Goal: Task Accomplishment & Management: Manage account settings

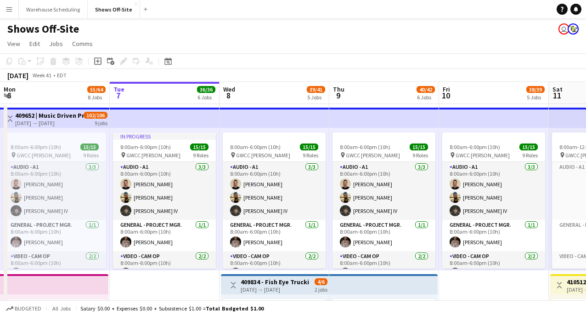
scroll to position [156, 0]
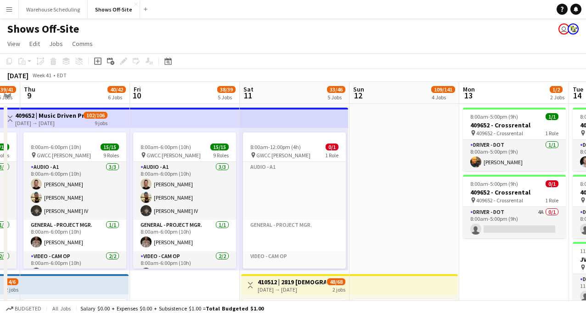
click at [162, 62] on div "Date picker [DATE] [DATE] [DATE] M [DATE] T [DATE] W [DATE] T [DATE] F [DATE] S…" at bounding box center [165, 61] width 21 height 11
click at [168, 64] on icon "Date picker" at bounding box center [167, 60] width 7 height 7
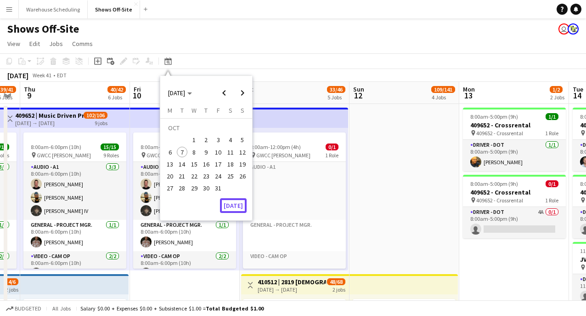
click at [234, 203] on button "[DATE]" at bounding box center [233, 205] width 27 height 15
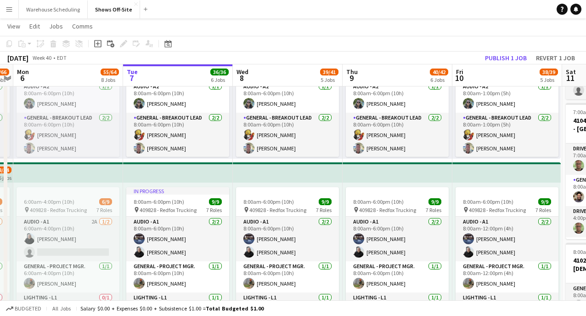
scroll to position [5, 0]
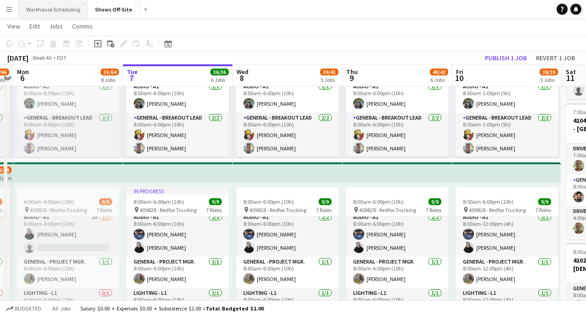
click at [60, 7] on button "Warehouse Scheduling Close" at bounding box center [53, 9] width 69 height 18
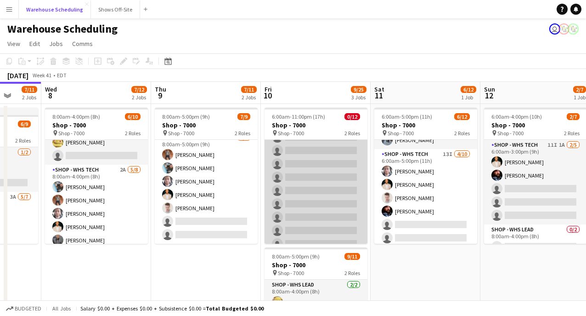
scroll to position [0, 402]
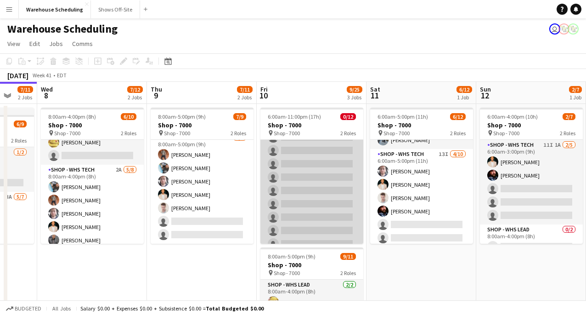
click at [321, 168] on app-card-role "Shop - WHS Tech 13I 0/10 1:00pm-11:00pm (10h) single-neutral-actions single-neu…" at bounding box center [311, 190] width 103 height 151
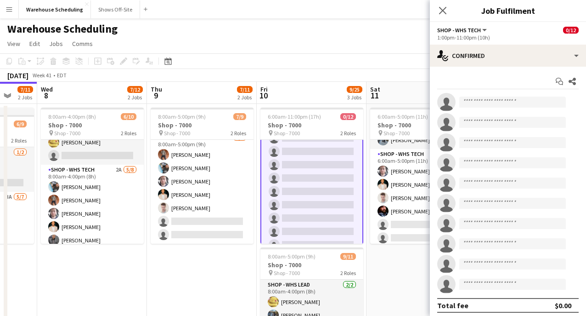
scroll to position [70, 0]
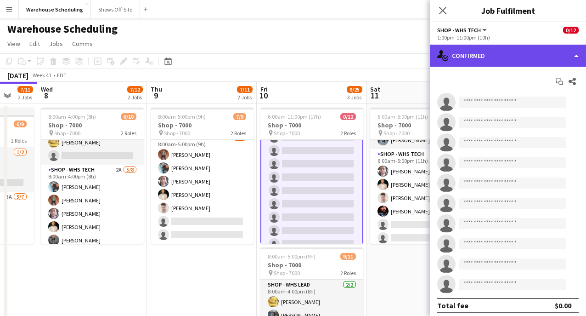
click at [494, 62] on div "single-neutral-actions-check-2 Confirmed" at bounding box center [508, 56] width 156 height 22
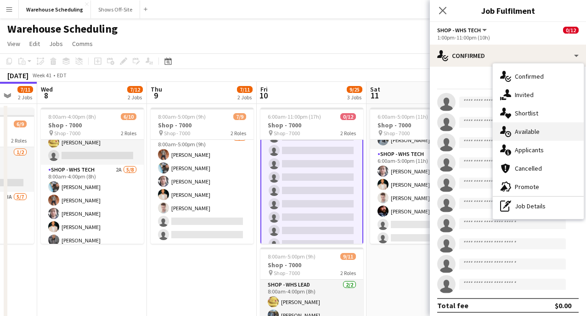
click at [539, 129] on span "Available" at bounding box center [527, 131] width 25 height 8
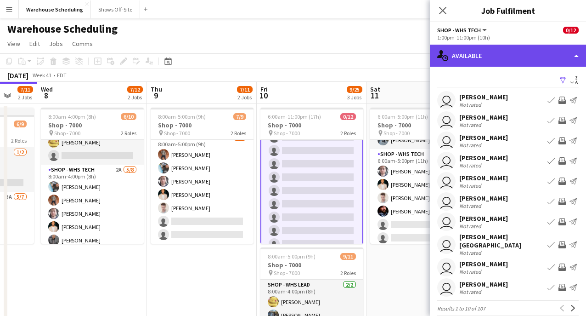
click at [504, 53] on div "single-neutral-actions-upload Available" at bounding box center [508, 56] width 156 height 22
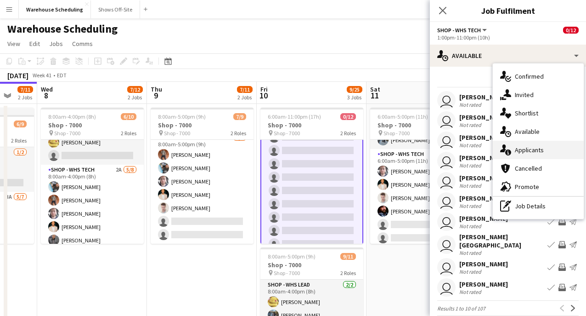
click at [551, 155] on div "single-neutral-actions-information Applicants" at bounding box center [538, 150] width 91 height 18
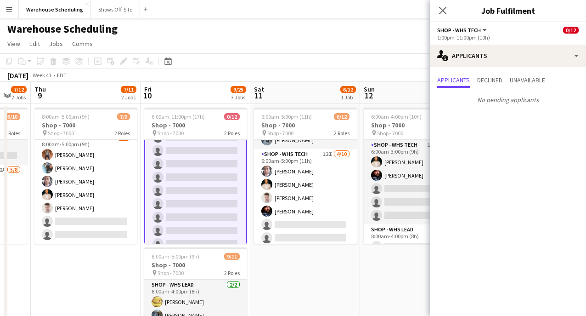
scroll to position [0, 0]
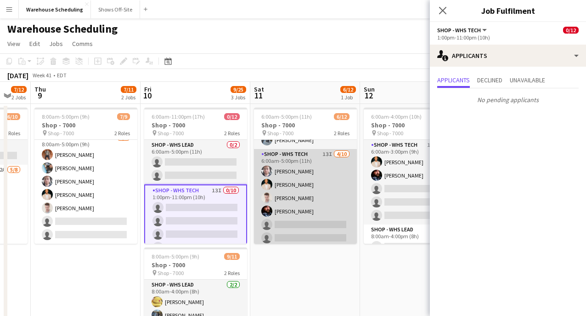
click at [298, 177] on app-card-role "Shop - WHS Tech 13I [DATE] 6:00am-5:00pm (11h) [PERSON_NAME] [PERSON_NAME] [PER…" at bounding box center [305, 224] width 103 height 151
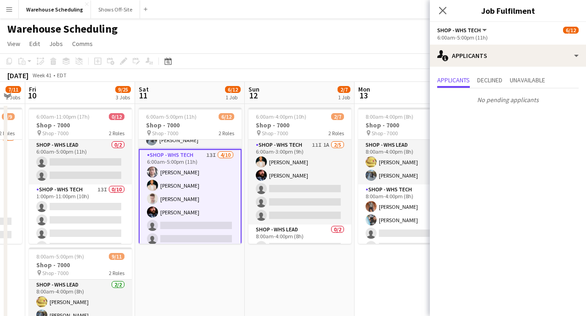
scroll to position [0, 413]
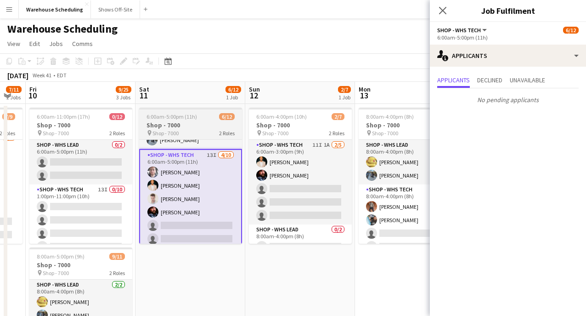
click at [298, 177] on app-card-role "Shop - WHS Tech 11I 1A [DATE] 6:00am-3:00pm (9h) [PERSON_NAME] [PERSON_NAME] si…" at bounding box center [300, 182] width 103 height 85
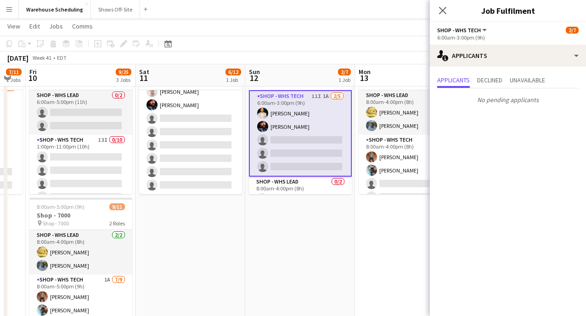
scroll to position [50, 0]
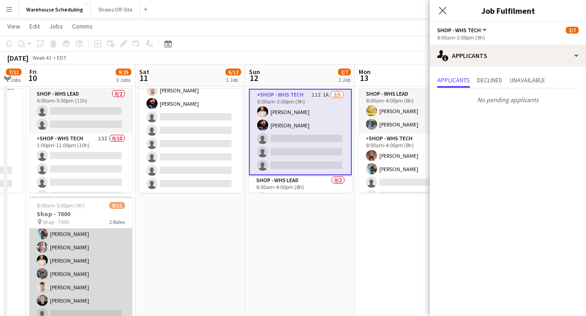
click at [94, 276] on app-card-role "Shop - WHS Tech 1A [DATE] 8:00am-5:00pm (9h) [PERSON_NAME] [PERSON_NAME] [PERSO…" at bounding box center [80, 267] width 103 height 138
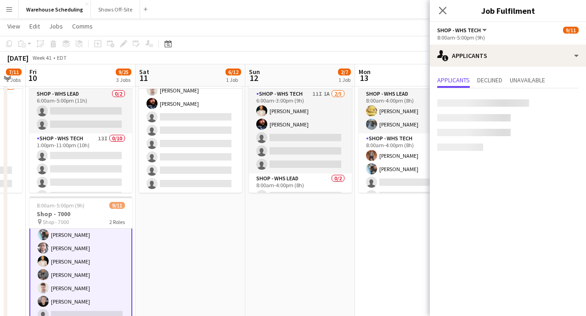
scroll to position [76, 0]
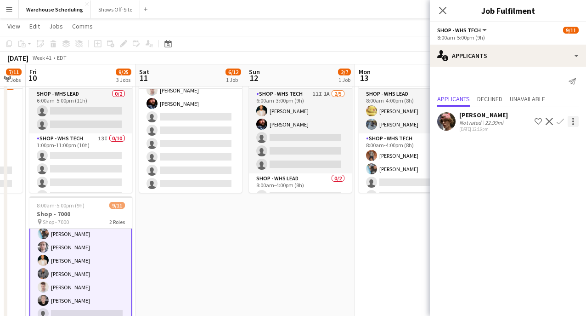
click at [571, 120] on div at bounding box center [573, 121] width 11 height 11
click at [560, 121] on div at bounding box center [293, 158] width 586 height 316
click at [560, 121] on app-icon "Confirm" at bounding box center [560, 121] width 7 height 7
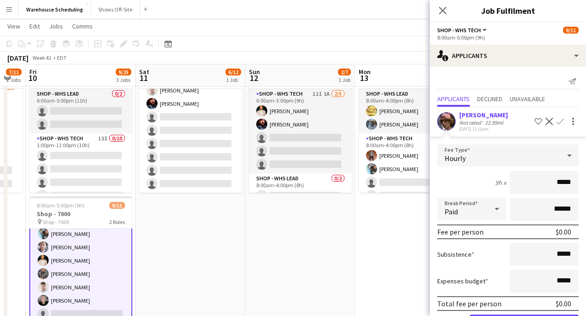
scroll to position [34, 0]
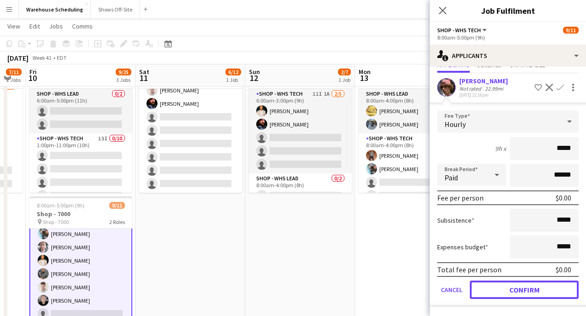
click at [521, 286] on button "Confirm" at bounding box center [524, 289] width 109 height 18
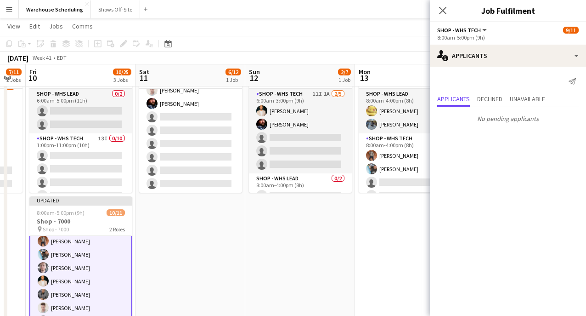
scroll to position [0, 0]
click at [442, 11] on icon at bounding box center [442, 10] width 9 height 9
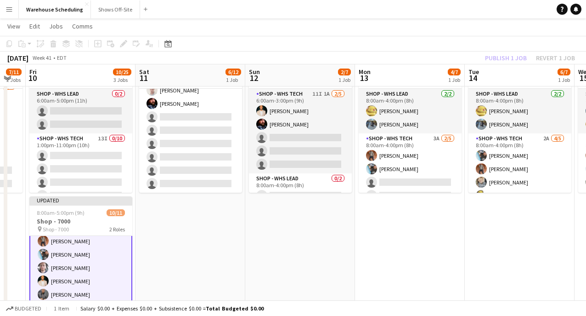
click at [482, 51] on app-toolbar "Copy Paste Paste Command V Paste with crew Command Shift V Paste linked Job [GE…" at bounding box center [293, 44] width 586 height 16
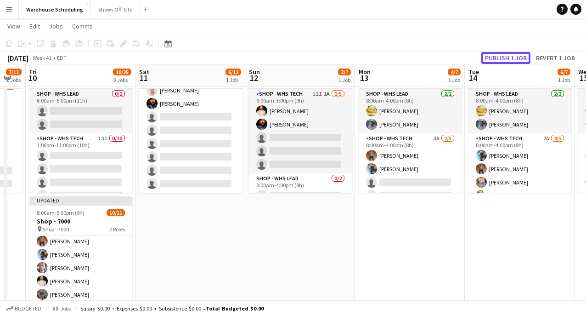
click at [490, 55] on button "Publish 1 job" at bounding box center [505, 58] width 49 height 12
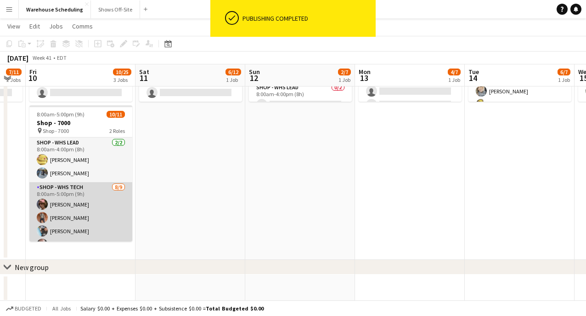
scroll to position [1, 0]
click at [85, 195] on app-card-role "Shop - WHS Tech [DATE] 8:00am-5:00pm (9h) [PERSON_NAME] [PERSON_NAME] [PERSON_N…" at bounding box center [80, 250] width 103 height 138
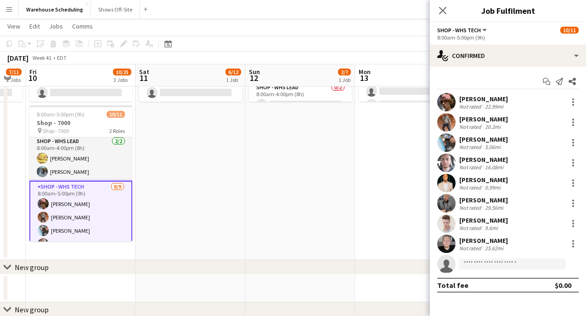
click at [153, 206] on app-date-cell "6:00am-5:00pm (11h) 6/12 Shop - 7000 pin Shop - 7000 2 Roles Shop - WHS Lead [D…" at bounding box center [191, 111] width 110 height 298
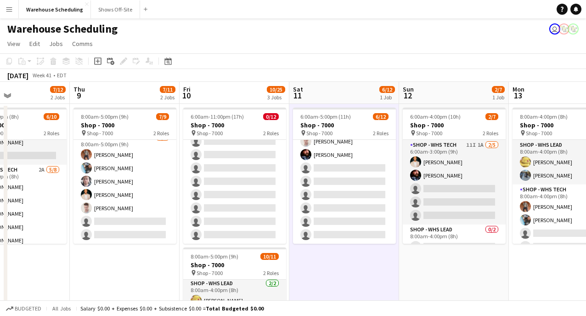
scroll to position [0, 250]
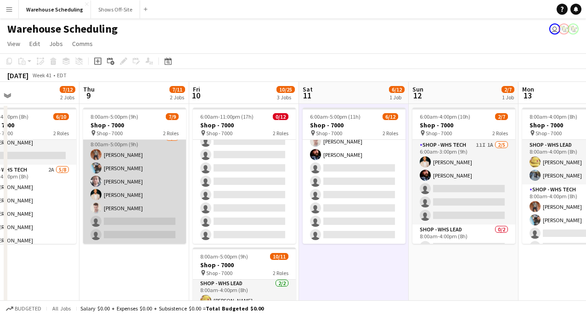
click at [147, 190] on app-card-role "Shop - WHS Tech 2A [DATE] 8:00am-5:00pm (9h) [PERSON_NAME] [PERSON_NAME] [PERSO…" at bounding box center [134, 187] width 103 height 111
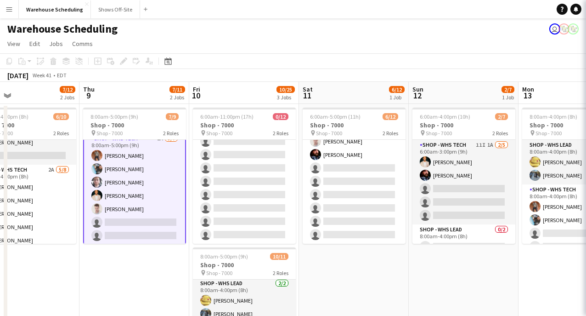
scroll to position [53, 0]
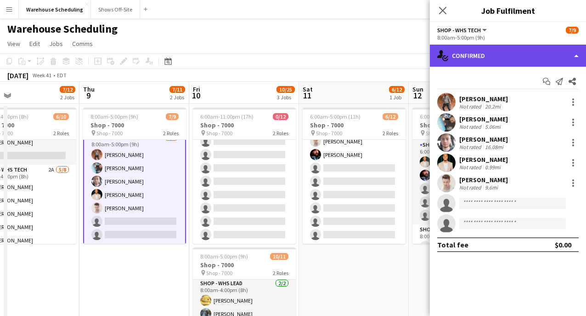
click at [454, 51] on div "single-neutral-actions-check-2 Confirmed" at bounding box center [508, 56] width 156 height 22
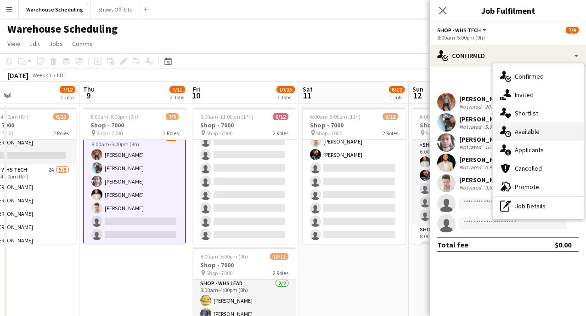
click at [525, 132] on span "Available" at bounding box center [527, 131] width 25 height 8
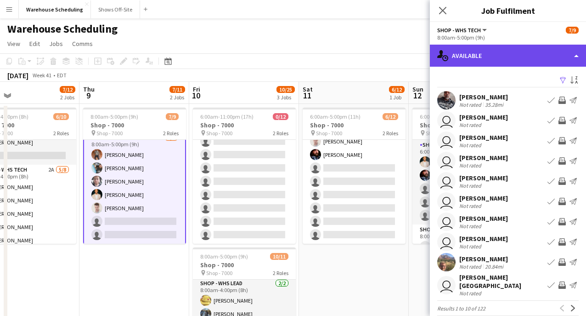
click at [479, 56] on div "single-neutral-actions-upload Available" at bounding box center [508, 56] width 156 height 22
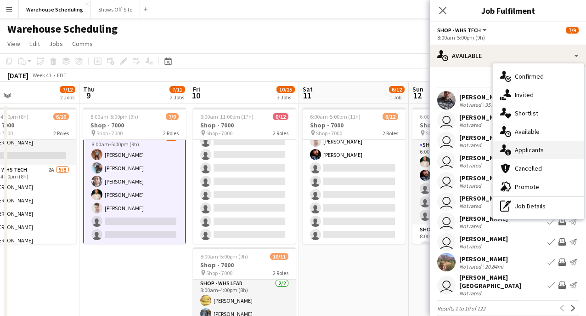
click at [526, 154] on div "single-neutral-actions-information Applicants" at bounding box center [538, 150] width 91 height 18
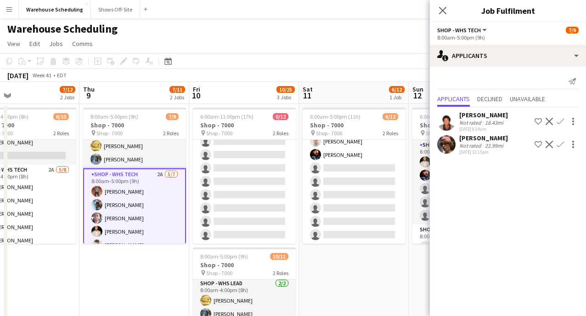
scroll to position [54, 0]
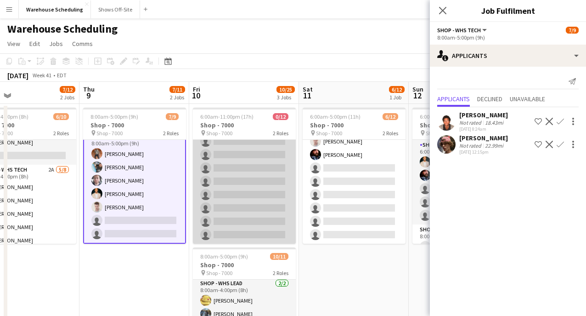
click at [220, 177] on app-card-role "Shop - WHS Tech 13I 0/10 1:00pm-11:00pm (10h) single-neutral-actions single-neu…" at bounding box center [244, 167] width 103 height 151
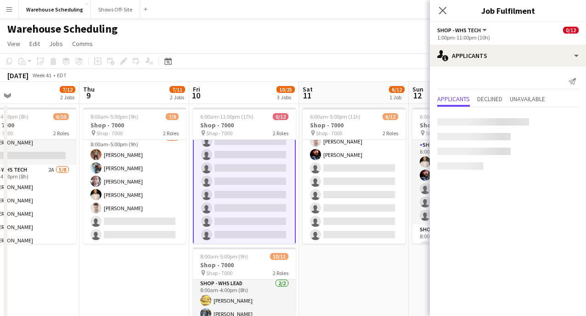
scroll to position [0, 0]
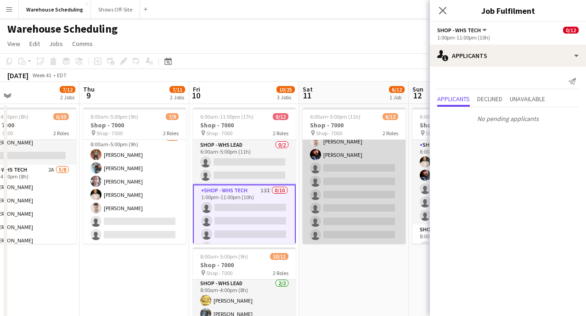
click at [341, 194] on app-card-role "Shop - WHS Tech 13I [DATE] 6:00am-5:00pm (11h) [PERSON_NAME] [PERSON_NAME] [PER…" at bounding box center [354, 167] width 103 height 151
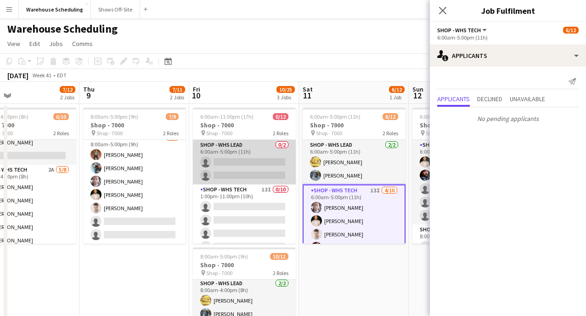
click at [256, 169] on app-card-role "Shop - WHS Lead 0/2 6:00am-5:00pm (11h) single-neutral-actions single-neutral-a…" at bounding box center [244, 162] width 103 height 45
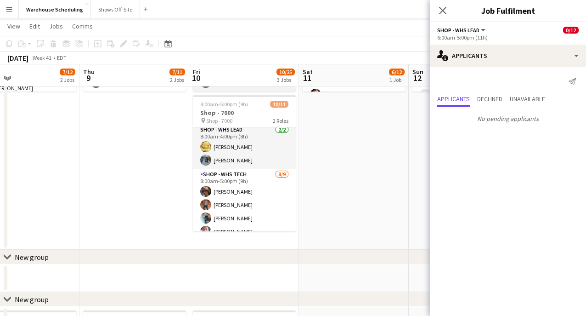
scroll to position [79, 0]
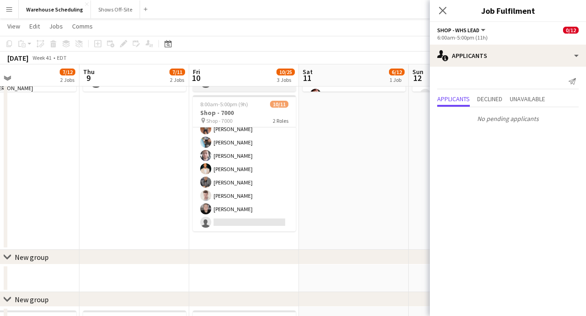
click at [256, 169] on app-card-role "Shop - WHS Tech [DATE] 8:00am-5:00pm (9h) [PERSON_NAME] [PERSON_NAME] [PERSON_N…" at bounding box center [244, 162] width 103 height 138
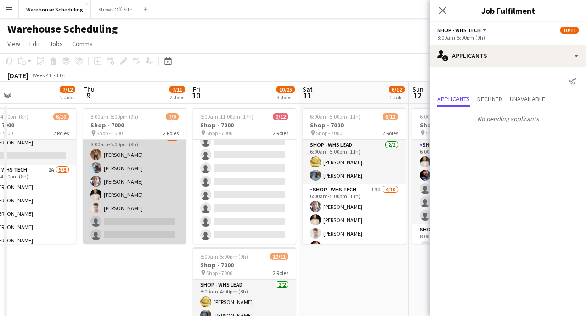
scroll to position [0, 249]
click at [114, 204] on app-card-role "Shop - WHS Tech 2A [DATE] 8:00am-5:00pm (9h) [PERSON_NAME] [PERSON_NAME] [PERSO…" at bounding box center [135, 187] width 103 height 111
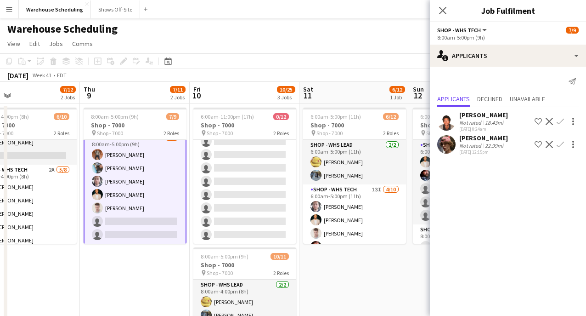
scroll to position [0, 0]
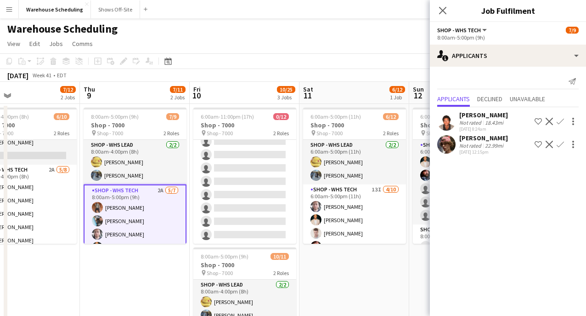
click at [474, 68] on div "Send notification Applicants Declined Unavailable [PERSON_NAME] Not rated 18.43…" at bounding box center [508, 115] width 156 height 97
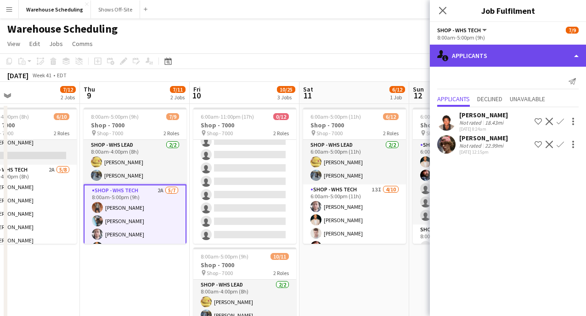
click at [471, 59] on div "single-neutral-actions-information Applicants" at bounding box center [508, 56] width 156 height 22
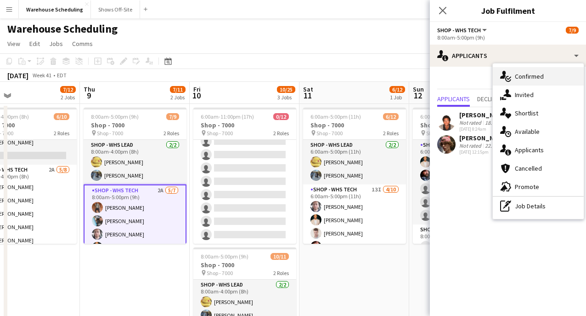
click at [513, 79] on div "single-neutral-actions-check-2 Confirmed" at bounding box center [538, 76] width 91 height 18
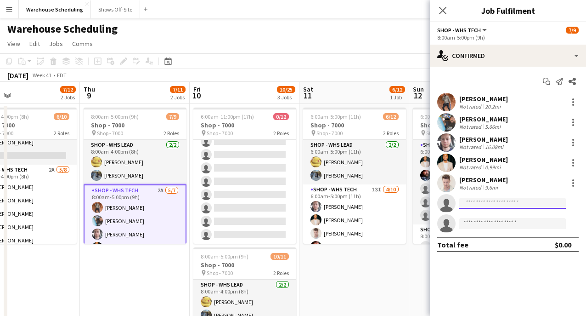
click at [485, 204] on input at bounding box center [512, 203] width 107 height 11
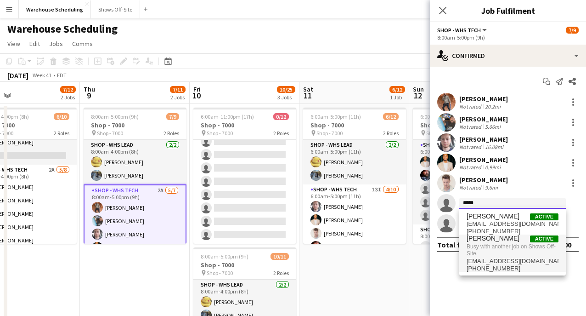
type input "*****"
click at [493, 241] on span "[PERSON_NAME]" at bounding box center [493, 238] width 53 height 8
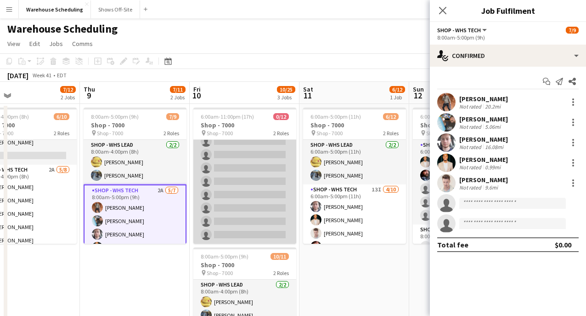
click at [220, 225] on app-card-role "Shop - WHS Tech 13I 0/10 1:00pm-11:00pm (10h) single-neutral-actions single-neu…" at bounding box center [244, 167] width 103 height 151
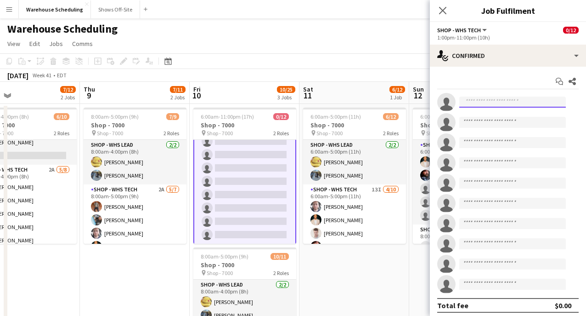
click at [473, 100] on input at bounding box center [512, 101] width 107 height 11
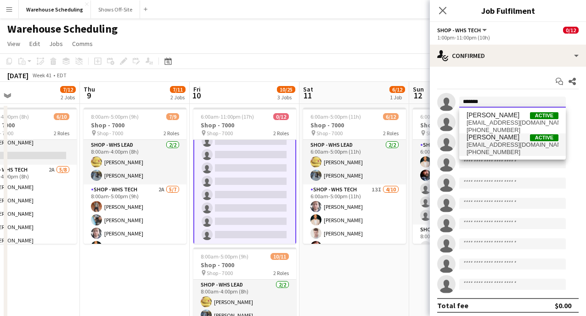
type input "*******"
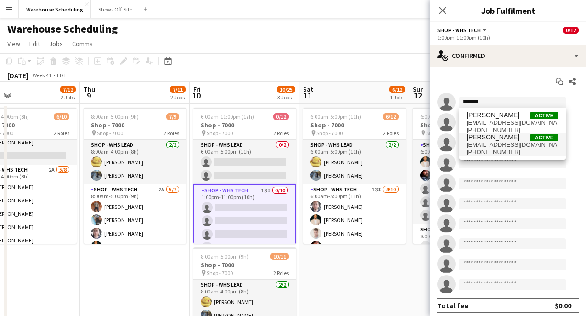
click at [474, 141] on span "[EMAIL_ADDRESS][DOMAIN_NAME]" at bounding box center [513, 144] width 92 height 7
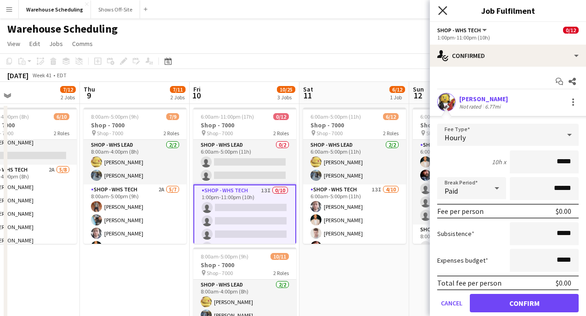
click at [445, 10] on icon "Close pop-in" at bounding box center [442, 10] width 9 height 9
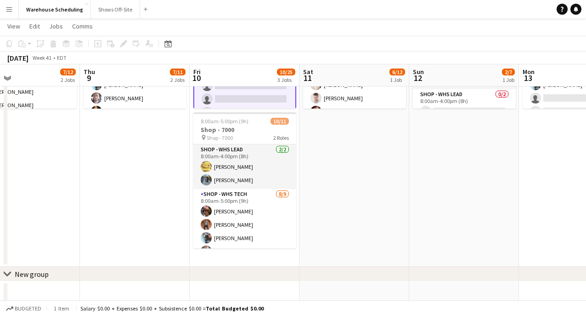
scroll to position [133, 0]
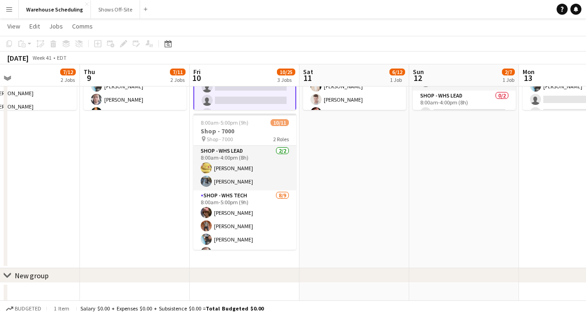
click at [266, 260] on app-date-cell "6:00am-11:00pm (17h) 0/12 Shop - 7000 pin Shop - 7000 2 Roles Shop - WHS Lead 0…" at bounding box center [245, 119] width 110 height 298
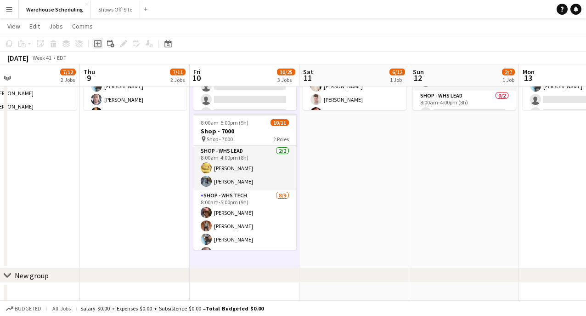
click at [95, 41] on icon "Add job" at bounding box center [97, 43] width 7 height 7
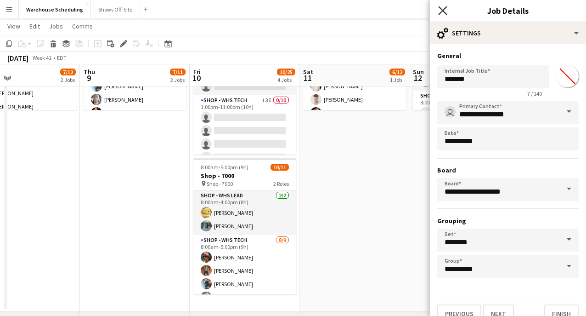
click at [441, 10] on icon at bounding box center [442, 10] width 9 height 9
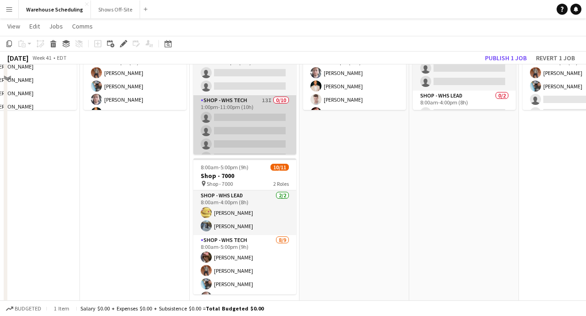
scroll to position [0, 0]
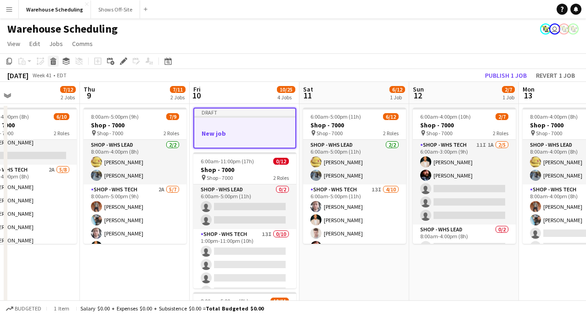
click at [55, 59] on icon at bounding box center [53, 58] width 6 height 2
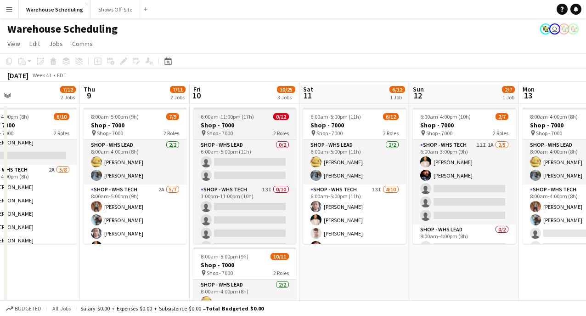
click at [255, 131] on div "pin Shop - 7000 2 Roles" at bounding box center [244, 132] width 103 height 7
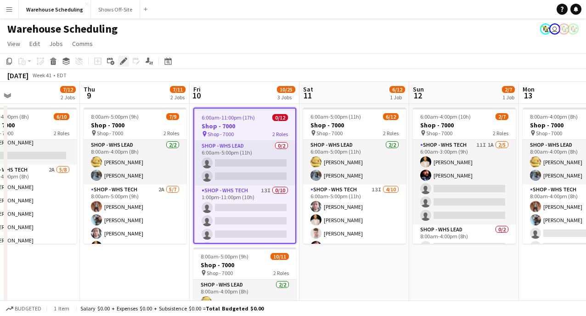
click at [127, 60] on icon "Edit" at bounding box center [123, 60] width 7 height 7
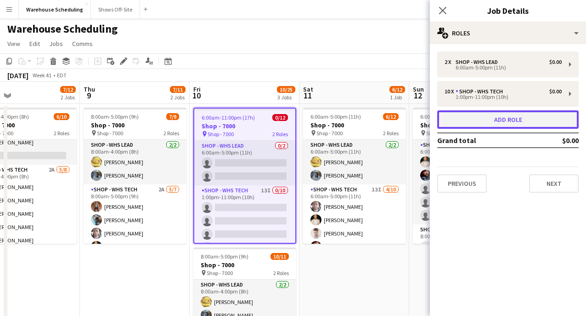
click at [491, 126] on button "Add role" at bounding box center [507, 119] width 141 height 18
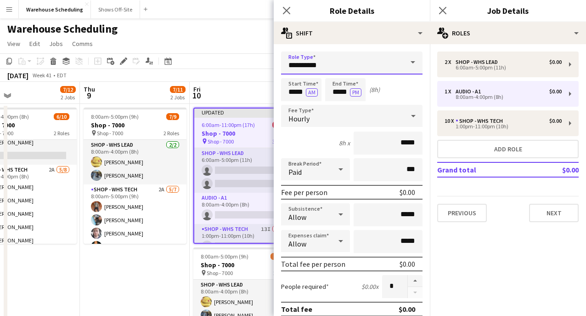
drag, startPoint x: 326, startPoint y: 61, endPoint x: 236, endPoint y: 61, distance: 90.0
click at [235, 61] on body "Menu Boards Boards Boards All jobs Status Workforce Workforce My Workforce Recr…" at bounding box center [293, 303] width 586 height 607
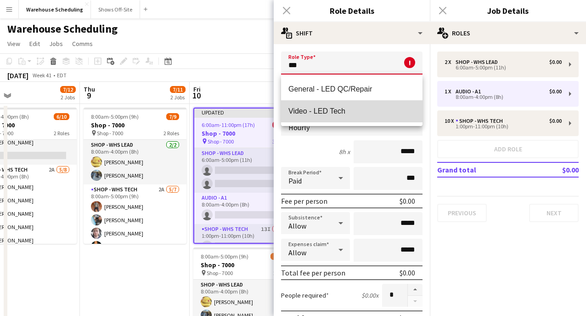
click at [308, 109] on span "Video - LED Tech" at bounding box center [352, 111] width 127 height 9
type input "**********"
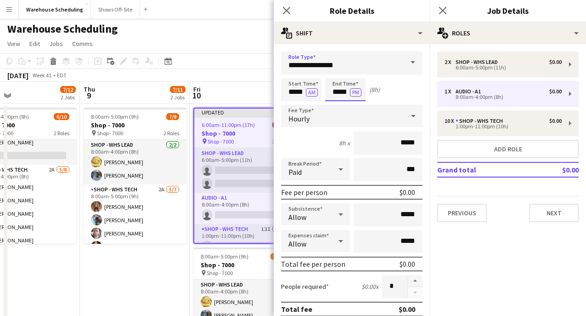
click at [339, 94] on input "*****" at bounding box center [345, 89] width 40 height 23
click at [334, 76] on div at bounding box center [336, 73] width 18 height 9
type input "*****"
click at [334, 76] on div at bounding box center [336, 73] width 18 height 9
click at [285, 14] on icon "Close pop-in" at bounding box center [286, 10] width 9 height 9
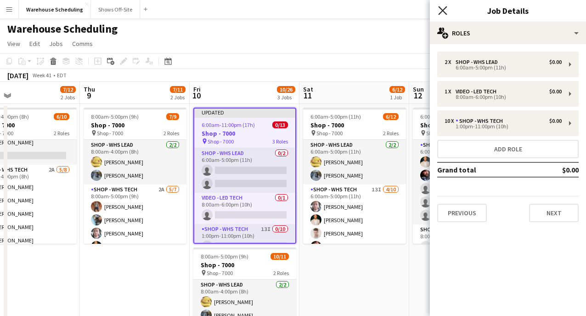
click at [441, 8] on icon at bounding box center [442, 10] width 9 height 9
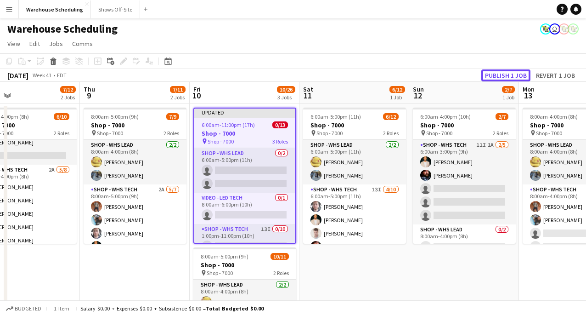
click at [515, 70] on button "Publish 1 job" at bounding box center [505, 75] width 49 height 12
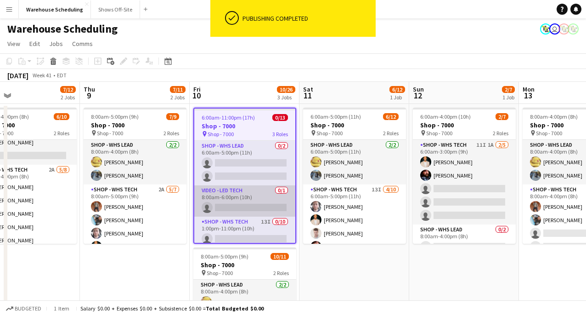
click at [252, 202] on app-card-role "Video - LED Tech 0/1 8:00am-6:00pm (10h) single-neutral-actions" at bounding box center [244, 200] width 101 height 31
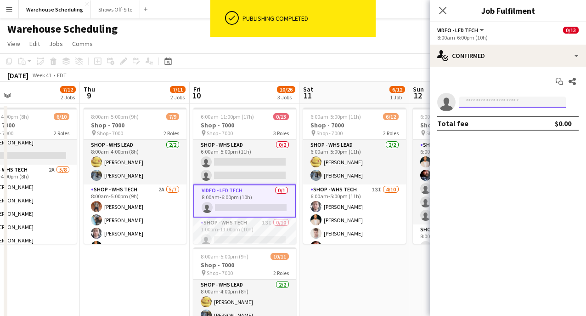
click at [475, 103] on input at bounding box center [512, 101] width 107 height 11
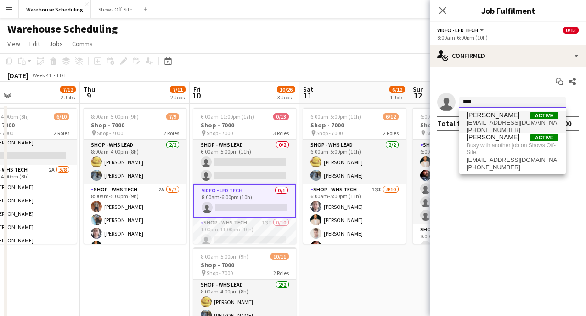
type input "****"
click at [489, 122] on span "[EMAIL_ADDRESS][DOMAIN_NAME]" at bounding box center [513, 122] width 92 height 7
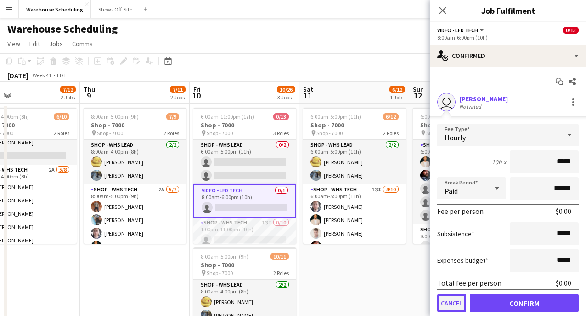
click at [450, 300] on button "Cancel" at bounding box center [451, 303] width 29 height 18
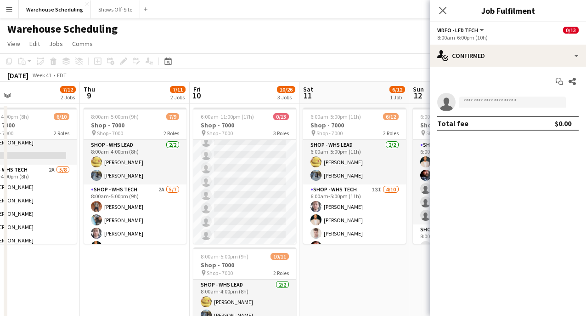
click at [350, 277] on app-date-cell "6:00am-5:00pm (11h) 6/12 Shop - 7000 pin Shop - 7000 2 Roles Shop - WHS Lead [D…" at bounding box center [355, 253] width 110 height 298
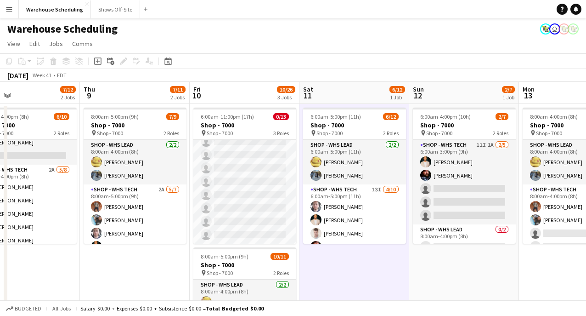
click at [496, 65] on app-toolbar "Copy Paste Paste Command V Paste with crew Command Shift V Paste linked Job [GE…" at bounding box center [293, 61] width 586 height 16
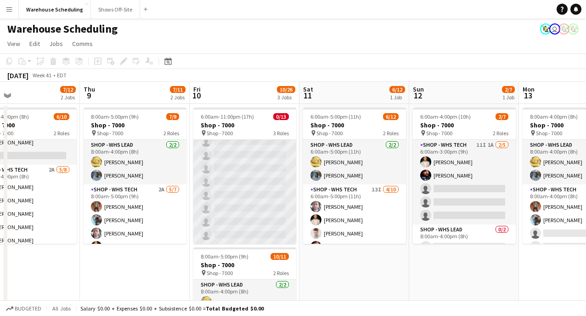
click at [244, 170] on app-card-role "Shop - WHS Tech 13I 0/10 1:00pm-11:00pm (10h) single-neutral-actions single-neu…" at bounding box center [244, 167] width 103 height 151
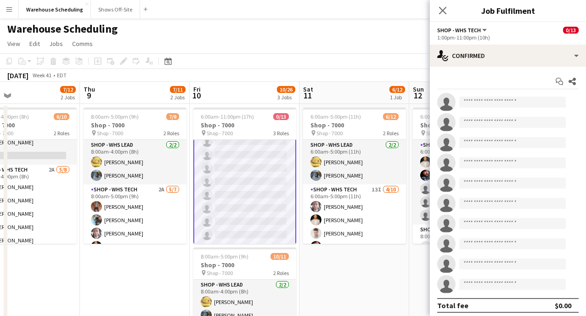
scroll to position [0, 0]
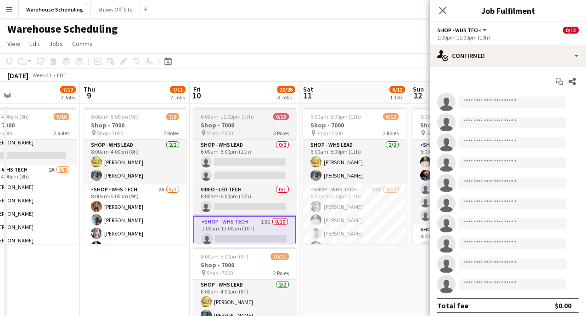
click at [232, 122] on h3 "Shop - 7000" at bounding box center [244, 125] width 103 height 8
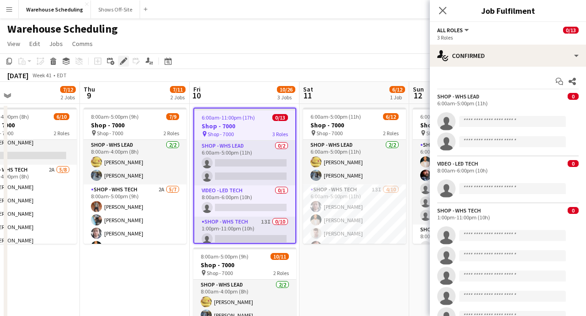
click at [119, 60] on div "Edit" at bounding box center [123, 61] width 11 height 11
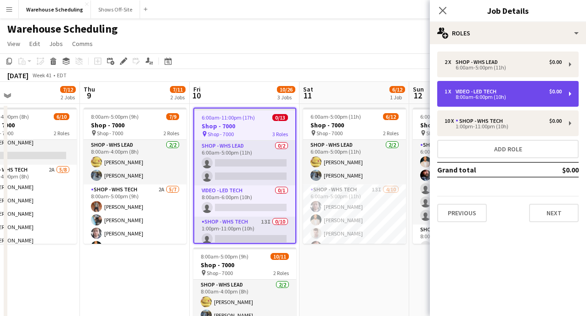
click at [469, 95] on div "8:00am-6:00pm (10h)" at bounding box center [503, 97] width 117 height 5
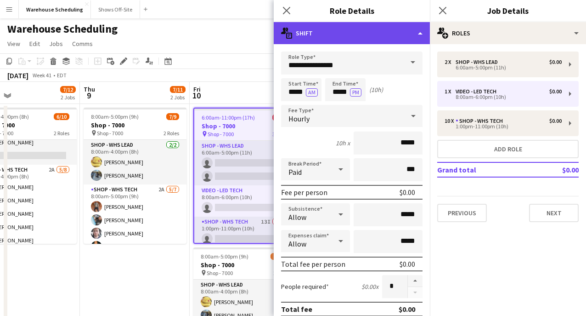
click at [362, 40] on div "multiple-actions-text Shift" at bounding box center [352, 33] width 156 height 22
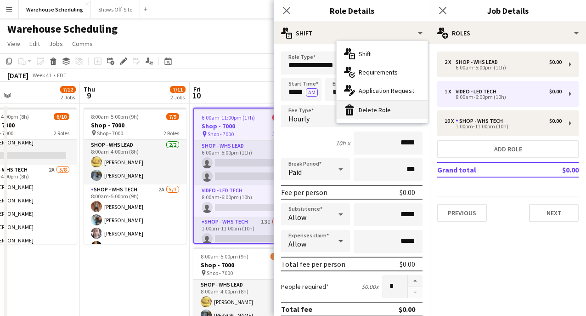
click at [389, 114] on div "bin-2 Delete Role" at bounding box center [382, 110] width 91 height 18
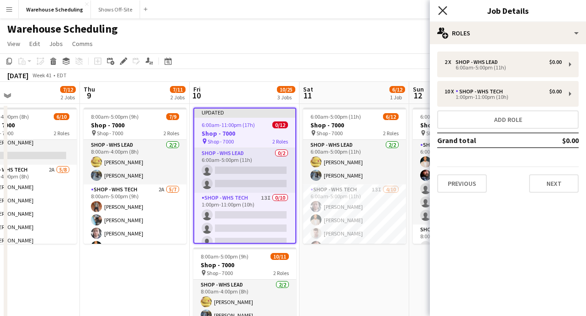
click at [443, 10] on icon at bounding box center [442, 10] width 9 height 9
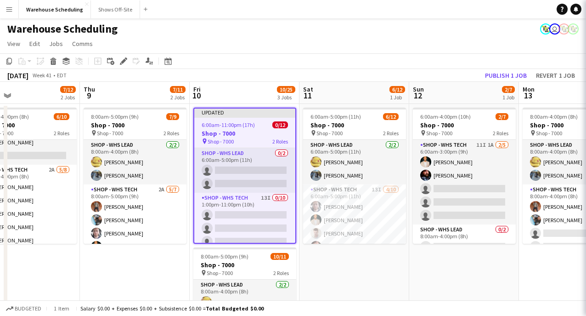
click at [440, 14] on app-navbar "Menu Boards Boards Boards All jobs Status Workforce Workforce My Workforce Recr…" at bounding box center [293, 9] width 586 height 18
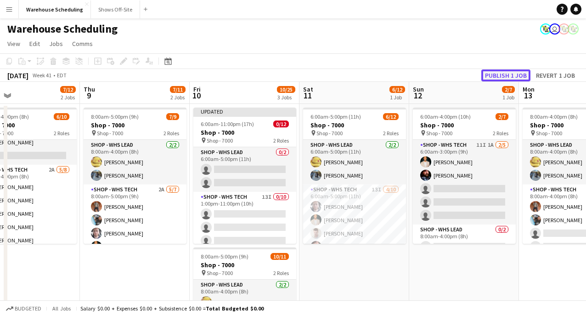
click at [503, 72] on button "Publish 1 job" at bounding box center [505, 75] width 49 height 12
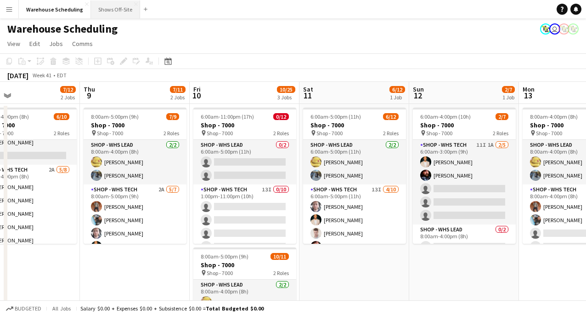
click at [116, 3] on button "Shows Off-Site Close" at bounding box center [115, 9] width 49 height 18
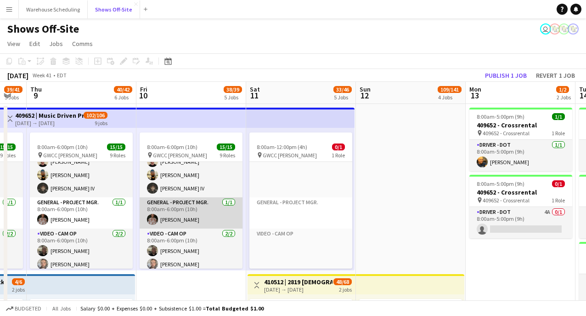
scroll to position [25, 0]
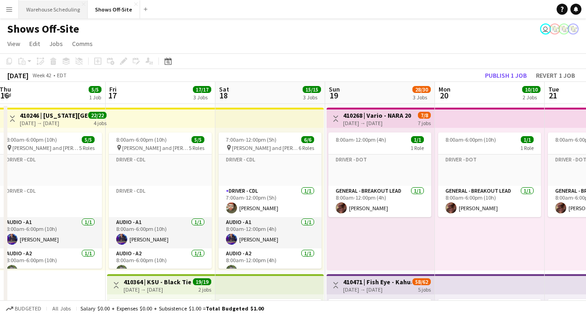
click at [60, 8] on button "Warehouse Scheduling Close" at bounding box center [53, 9] width 69 height 18
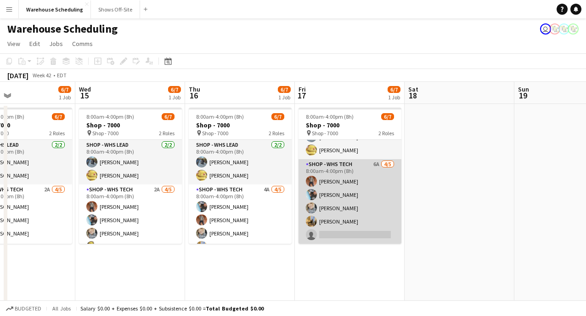
click at [367, 194] on app-card-role "Shop - WHS Tech 6A [DATE] 8:00am-4:00pm (8h) [PERSON_NAME] [PERSON_NAME] [PERSO…" at bounding box center [350, 201] width 103 height 85
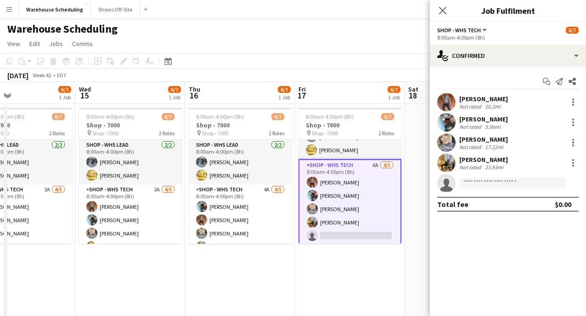
click at [488, 190] on app-invite-slot "single-neutral-actions" at bounding box center [508, 183] width 156 height 18
click at [486, 179] on input at bounding box center [512, 182] width 107 height 11
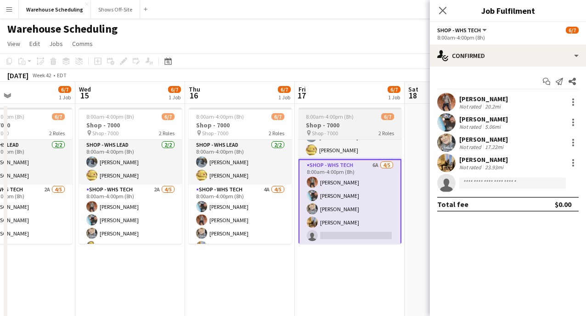
click at [346, 122] on h3 "Shop - 7000" at bounding box center [350, 125] width 103 height 8
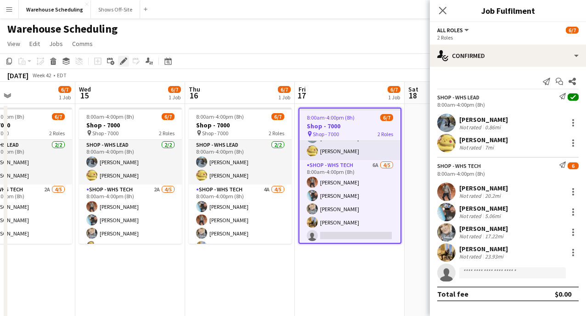
click at [123, 60] on icon at bounding box center [123, 61] width 5 height 5
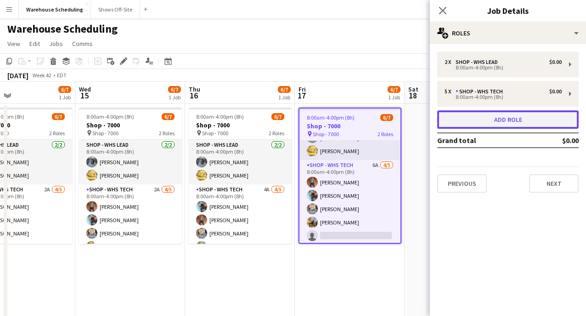
click at [486, 113] on button "Add role" at bounding box center [507, 119] width 141 height 18
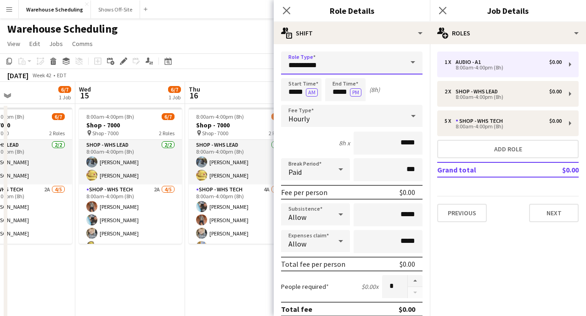
drag, startPoint x: 327, startPoint y: 68, endPoint x: 238, endPoint y: 68, distance: 88.2
click at [238, 68] on body "Menu Boards Boards Boards All jobs Status Workforce Workforce My Workforce Recr…" at bounding box center [293, 303] width 586 height 607
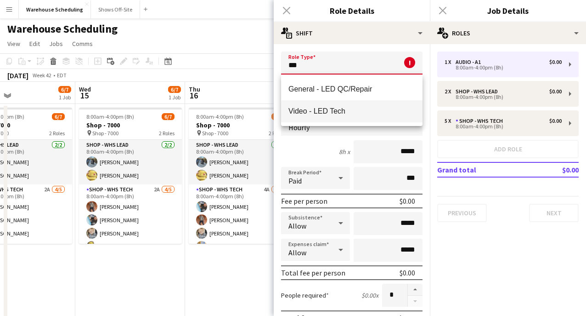
click at [306, 120] on mat-option "Video - LED Tech" at bounding box center [351, 111] width 141 height 22
type input "**********"
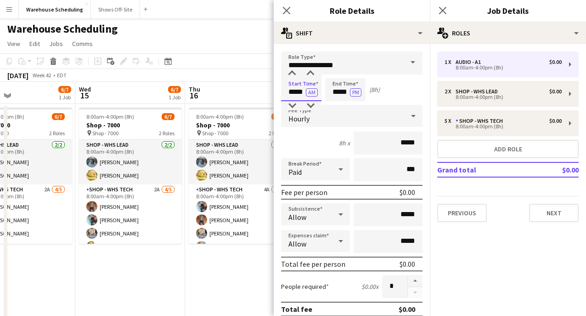
click at [293, 94] on input "*****" at bounding box center [301, 89] width 40 height 23
click at [334, 95] on input "*****" at bounding box center [345, 89] width 40 height 23
click at [334, 72] on div at bounding box center [336, 73] width 18 height 9
type input "*****"
click at [334, 72] on div at bounding box center [336, 73] width 18 height 9
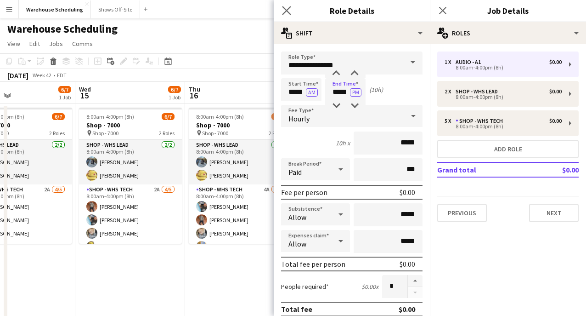
click at [281, 9] on app-icon "Close pop-in" at bounding box center [286, 10] width 13 height 13
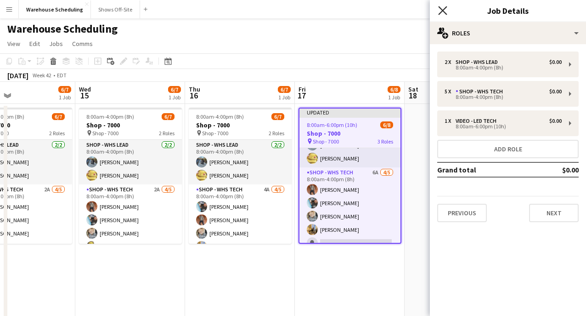
click at [442, 13] on icon "Close pop-in" at bounding box center [442, 10] width 9 height 9
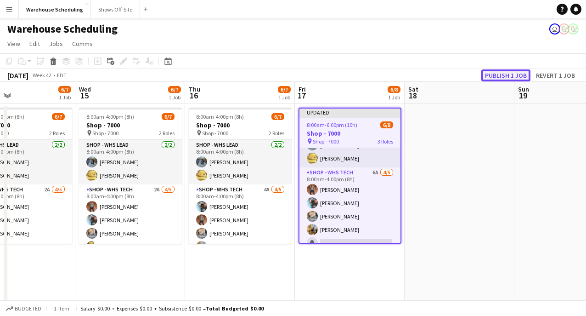
click at [497, 80] on button "Publish 1 job" at bounding box center [505, 75] width 49 height 12
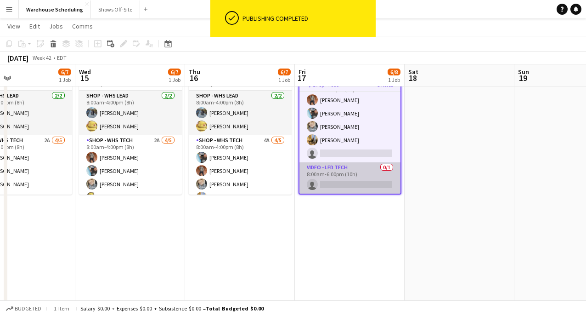
click at [359, 186] on app-card-role "Video - LED Tech 0/1 8:00am-6:00pm (10h) single-neutral-actions" at bounding box center [350, 177] width 101 height 31
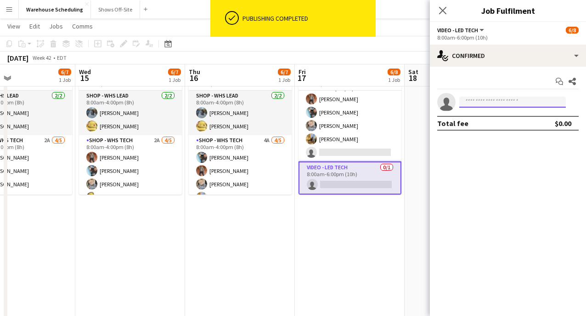
click at [489, 97] on input at bounding box center [512, 101] width 107 height 11
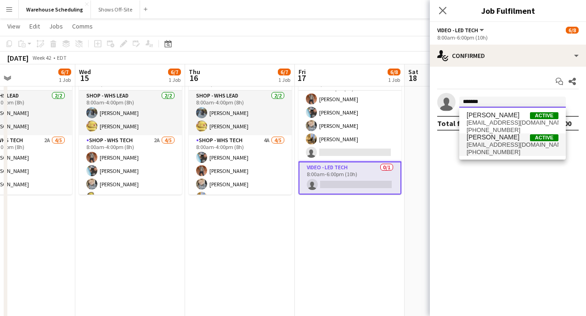
type input "*******"
click at [518, 139] on span "[PERSON_NAME] Active" at bounding box center [513, 137] width 92 height 8
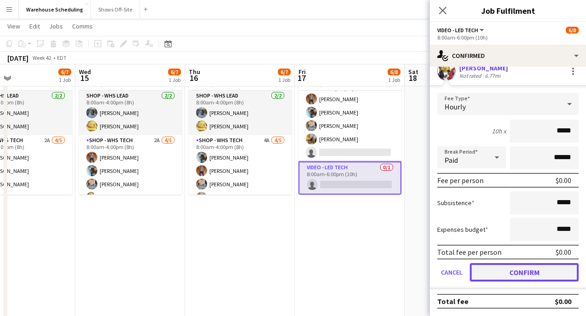
click at [518, 270] on button "Confirm" at bounding box center [524, 272] width 109 height 18
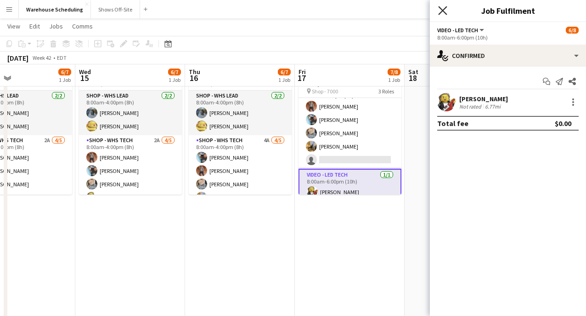
click at [442, 11] on icon at bounding box center [442, 10] width 9 height 9
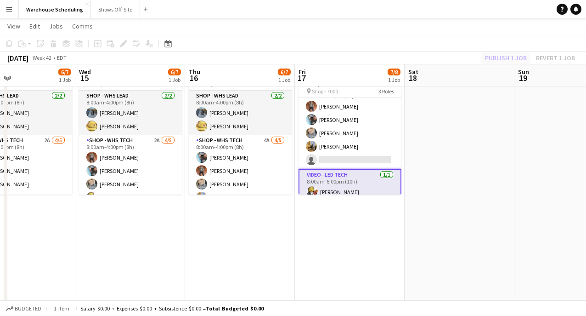
click at [490, 55] on div "Publish 1 job Revert 1 job" at bounding box center [530, 58] width 112 height 12
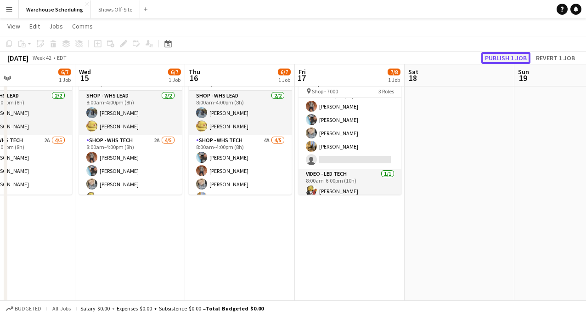
click at [490, 56] on button "Publish 1 job" at bounding box center [505, 58] width 49 height 12
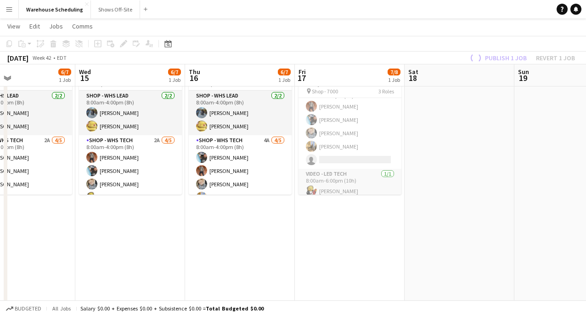
click at [581, 152] on app-date-cell at bounding box center [570, 204] width 110 height 298
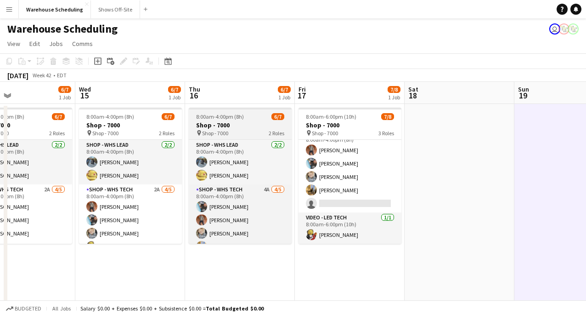
click at [239, 118] on span "8:00am-4:00pm (8h)" at bounding box center [220, 116] width 48 height 7
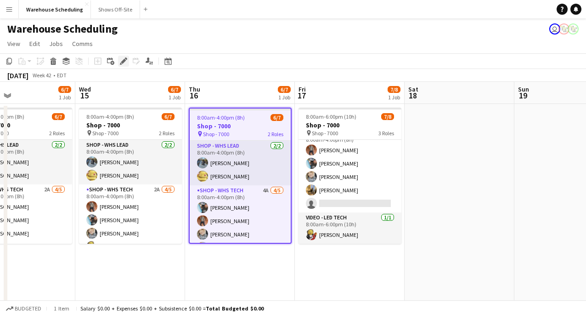
click at [125, 65] on div "Edit" at bounding box center [123, 61] width 11 height 11
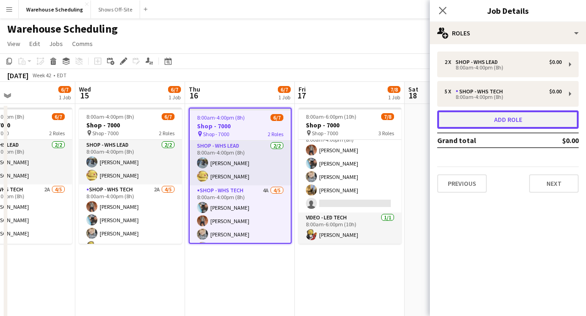
click at [515, 122] on button "Add role" at bounding box center [507, 119] width 141 height 18
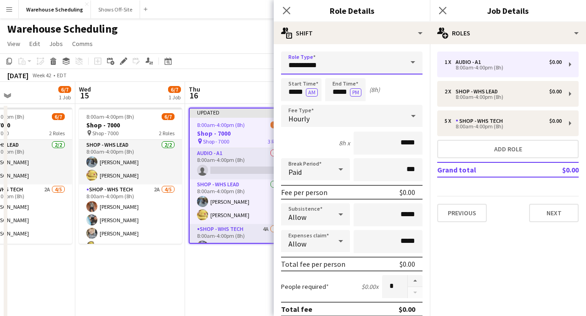
drag, startPoint x: 351, startPoint y: 64, endPoint x: 273, endPoint y: 65, distance: 77.6
click at [273, 65] on body "Menu Boards Boards Boards All jobs Status Workforce Workforce My Workforce Recr…" at bounding box center [293, 303] width 586 height 607
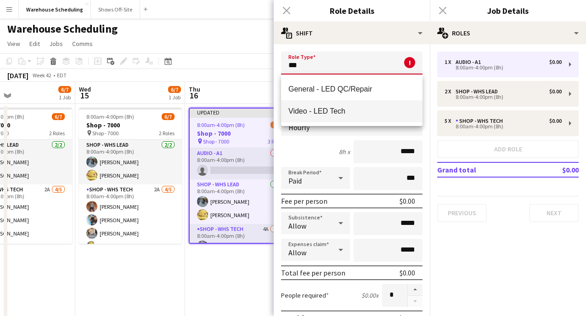
click at [311, 107] on span "Video - LED Tech" at bounding box center [352, 111] width 127 height 9
type input "**********"
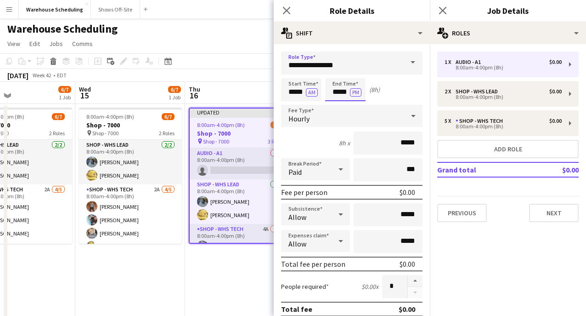
click at [329, 88] on input "*****" at bounding box center [345, 89] width 40 height 23
click at [334, 78] on input "*****" at bounding box center [345, 89] width 40 height 23
click at [335, 75] on div at bounding box center [336, 73] width 18 height 9
type input "*****"
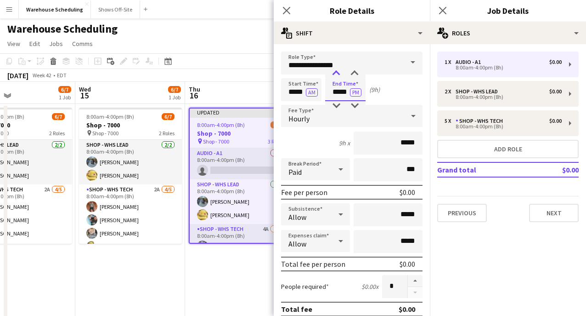
click at [334, 74] on div at bounding box center [336, 73] width 18 height 9
click at [286, 17] on div "Close pop-in" at bounding box center [287, 10] width 26 height 21
click at [286, 11] on icon at bounding box center [286, 10] width 9 height 9
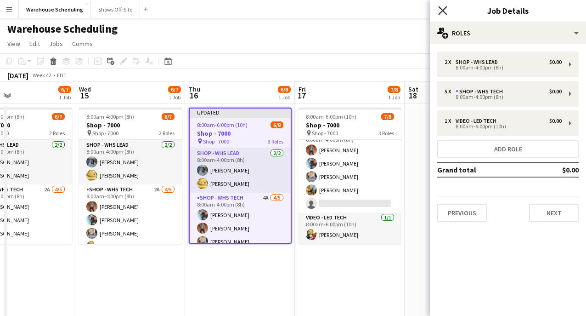
click at [442, 12] on icon "Close pop-in" at bounding box center [442, 10] width 9 height 9
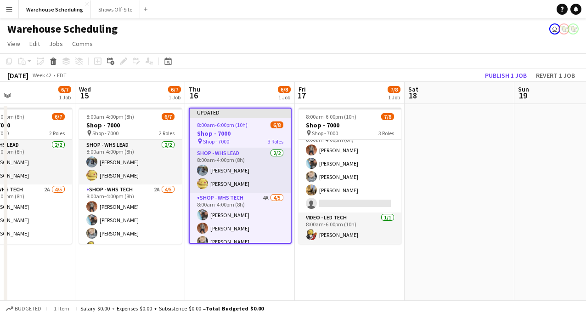
click at [494, 68] on app-toolbar "Copy Paste Paste Command V Paste with crew Command Shift V Paste linked Job [GE…" at bounding box center [293, 61] width 586 height 16
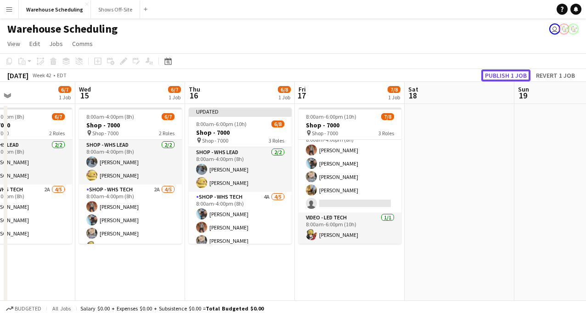
click at [520, 70] on button "Publish 1 job" at bounding box center [505, 75] width 49 height 12
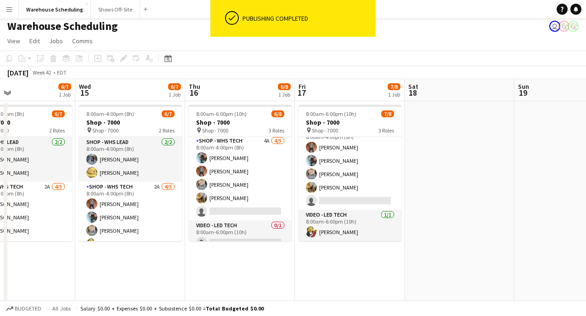
scroll to position [57, 0]
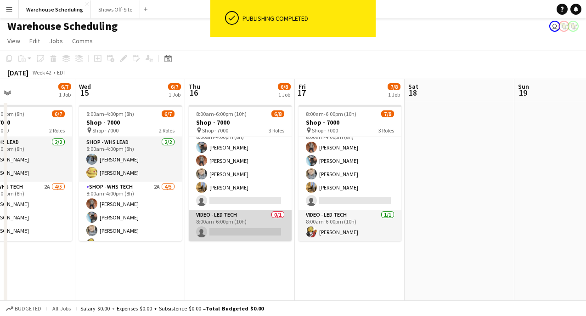
click at [243, 212] on app-card-role "Video - LED Tech 0/1 8:00am-6:00pm (10h) single-neutral-actions" at bounding box center [240, 224] width 103 height 31
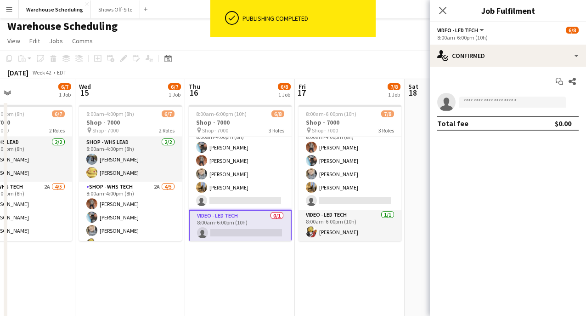
click at [243, 212] on app-card-role "Video - LED Tech 0/1 8:00am-6:00pm (10h) single-neutral-actions" at bounding box center [240, 225] width 103 height 33
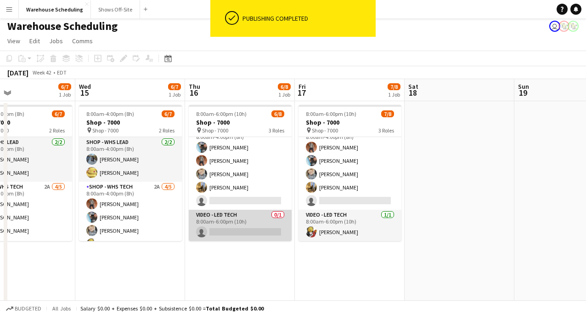
click at [243, 212] on app-card-role "Video - LED Tech 0/1 8:00am-6:00pm (10h) single-neutral-actions" at bounding box center [240, 224] width 103 height 31
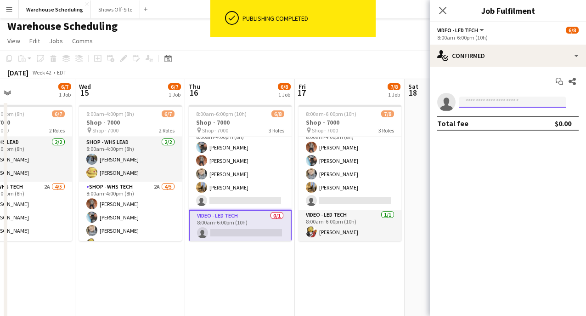
click at [519, 100] on input at bounding box center [512, 101] width 107 height 11
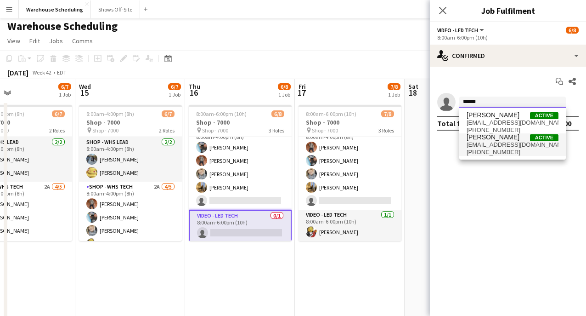
type input "******"
click at [503, 143] on span "[EMAIL_ADDRESS][DOMAIN_NAME]" at bounding box center [513, 144] width 92 height 7
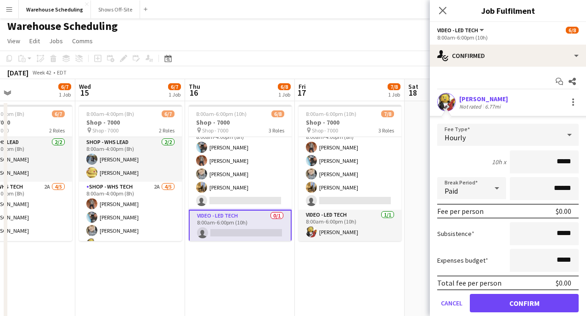
scroll to position [31, 0]
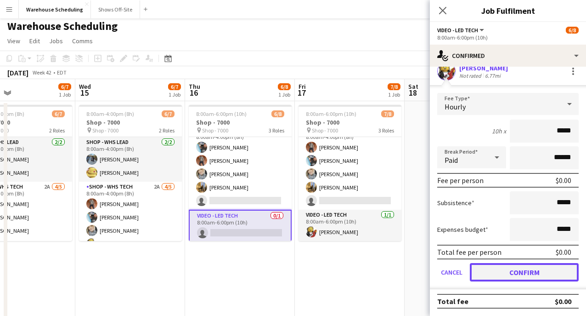
click at [537, 273] on button "Confirm" at bounding box center [524, 272] width 109 height 18
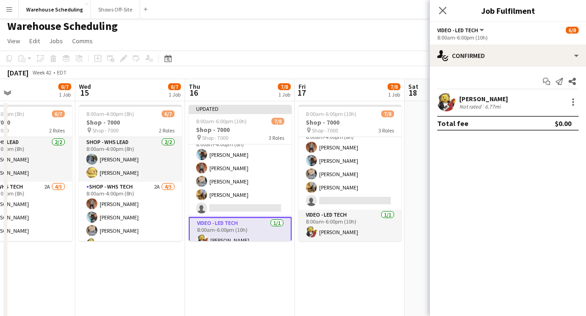
scroll to position [0, 0]
click at [442, 15] on app-icon "Close pop-in" at bounding box center [442, 10] width 11 height 11
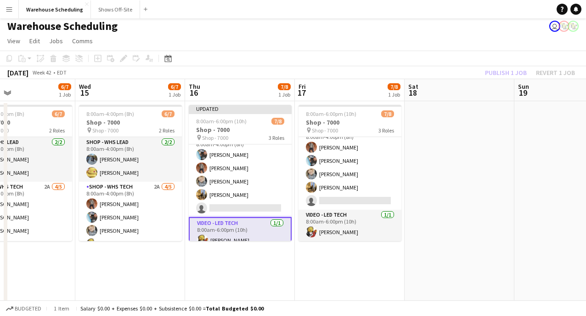
click at [462, 33] on app-page-menu "View Day view expanded Day view collapsed Month view Date picker Jump to [DATE]…" at bounding box center [293, 41] width 586 height 17
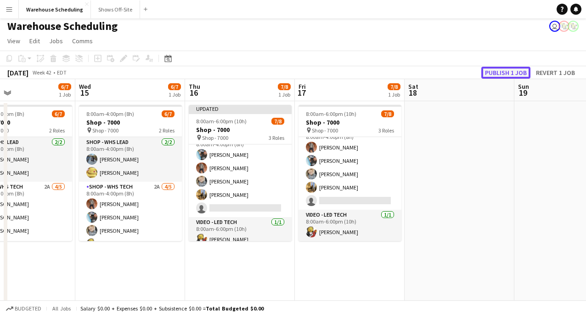
click at [494, 73] on button "Publish 1 job" at bounding box center [505, 73] width 49 height 12
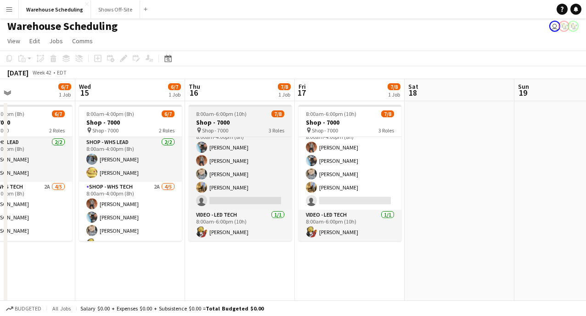
click at [240, 114] on span "8:00am-6:00pm (10h)" at bounding box center [221, 113] width 51 height 7
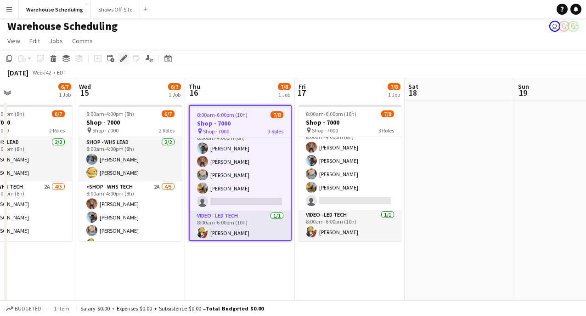
click at [123, 56] on icon "Edit" at bounding box center [123, 58] width 7 height 7
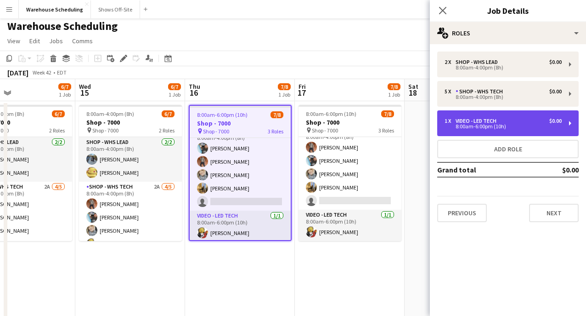
click at [500, 120] on div "Video - LED Tech" at bounding box center [478, 121] width 45 height 6
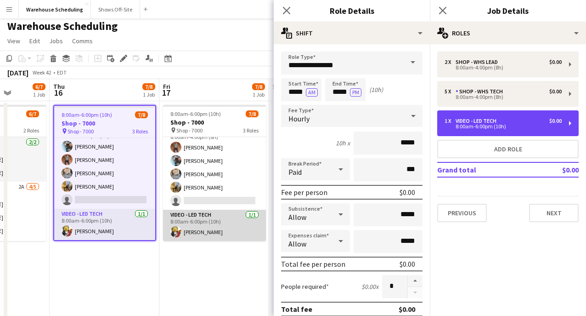
scroll to position [0, 426]
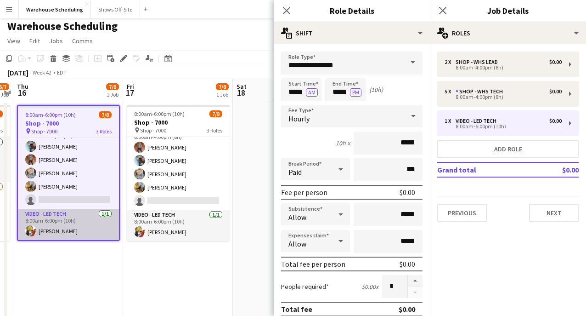
click at [99, 220] on app-card-role "Video - LED Tech [DATE] 8:00am-6:00pm (10h) [PERSON_NAME]" at bounding box center [68, 224] width 101 height 31
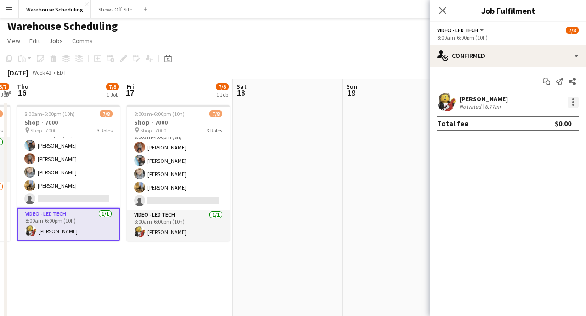
click at [578, 104] on div at bounding box center [573, 101] width 11 height 11
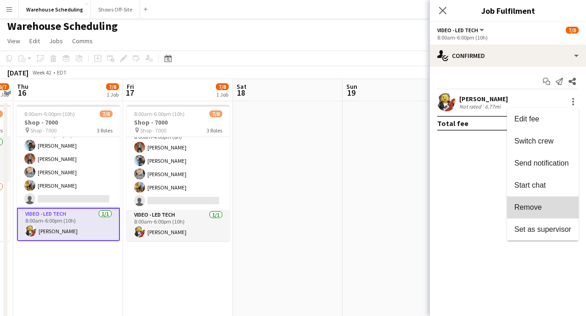
click at [542, 210] on span "Remove" at bounding box center [543, 207] width 57 height 8
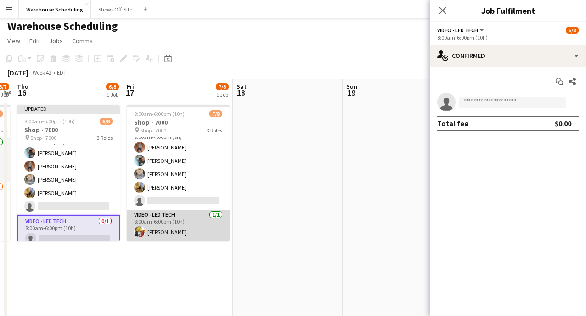
click at [190, 222] on app-card-role "Video - LED Tech [DATE] 8:00am-6:00pm (10h) [PERSON_NAME]" at bounding box center [178, 224] width 103 height 31
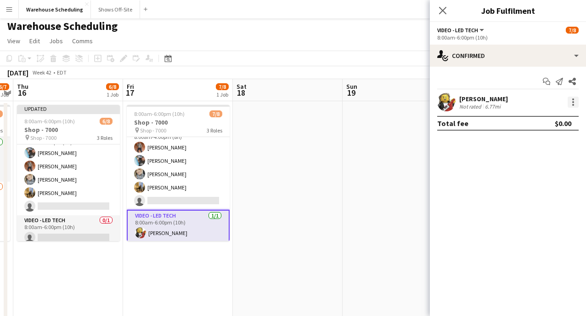
click at [576, 102] on div at bounding box center [573, 101] width 11 height 11
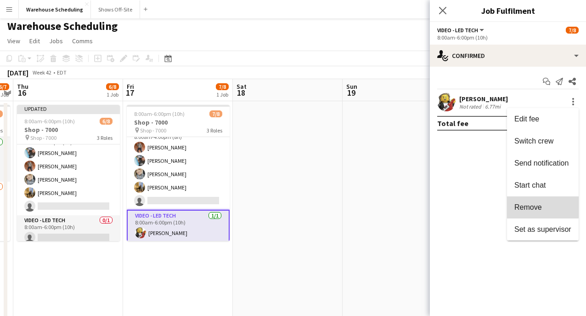
click at [540, 204] on span "Remove" at bounding box center [529, 207] width 28 height 8
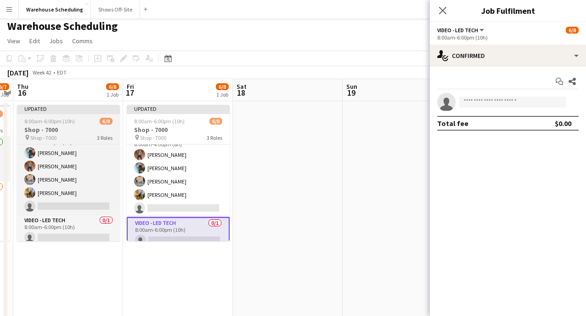
click at [79, 122] on div "8:00am-6:00pm (10h) 6/8" at bounding box center [68, 121] width 103 height 7
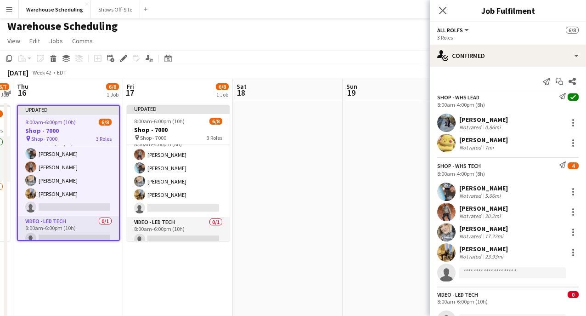
click at [343, 138] on app-date-cell at bounding box center [398, 250] width 110 height 298
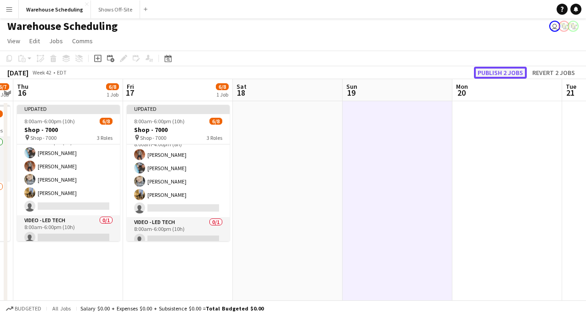
click at [491, 76] on button "Publish 2 jobs" at bounding box center [500, 73] width 53 height 12
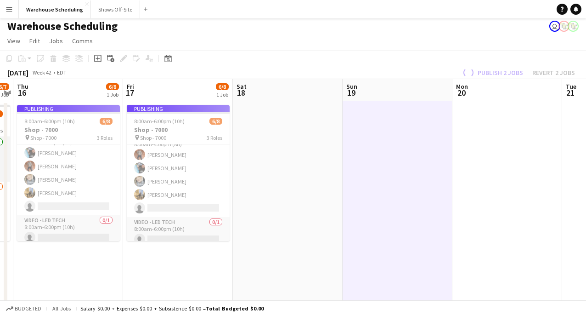
click at [63, 136] on app-job-card "Publishing 8:00am-6:00pm (10h) 6/8 Shop - 7000 pin Shop - 7000 3 Roles Shop - W…" at bounding box center [68, 173] width 103 height 136
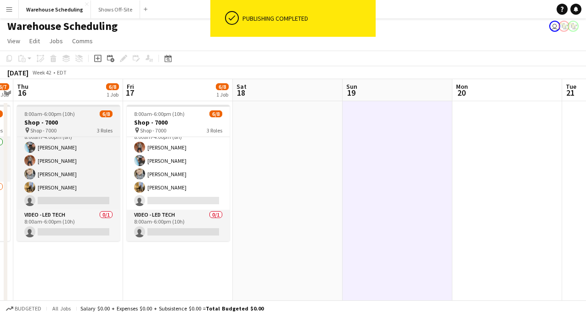
click at [87, 106] on div at bounding box center [68, 106] width 103 height 2
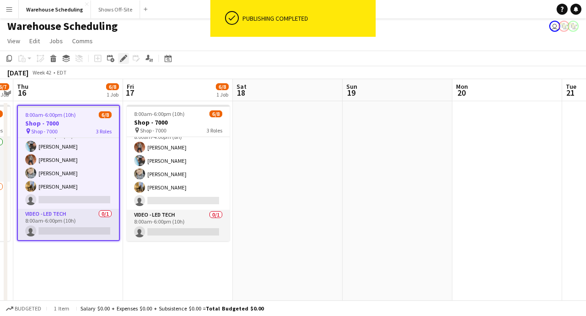
click at [126, 58] on icon "Edit" at bounding box center [123, 58] width 7 height 7
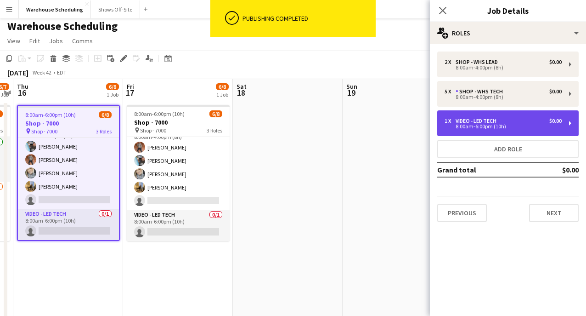
click at [500, 119] on div "Video - LED Tech" at bounding box center [478, 121] width 45 height 6
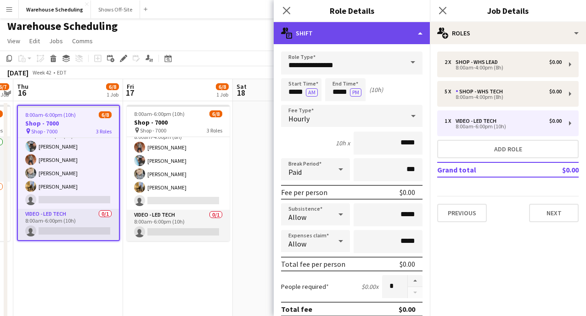
click at [382, 40] on div "multiple-actions-text Shift" at bounding box center [352, 33] width 156 height 22
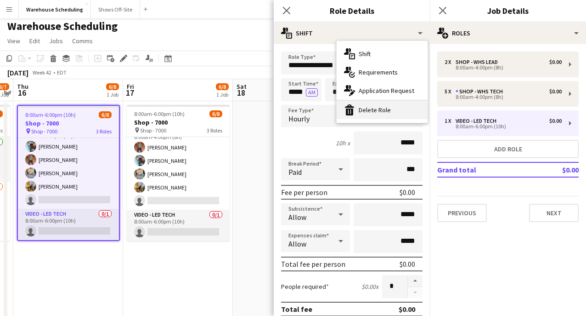
click at [383, 111] on div "bin-2 Delete Role" at bounding box center [382, 110] width 91 height 18
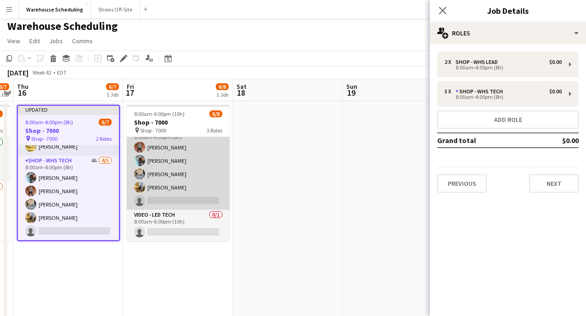
click at [191, 208] on app-card-role "Shop - WHS Tech 6A [DATE] 8:00am-4:00pm (8h) [PERSON_NAME] [PERSON_NAME] [PERSO…" at bounding box center [178, 167] width 103 height 85
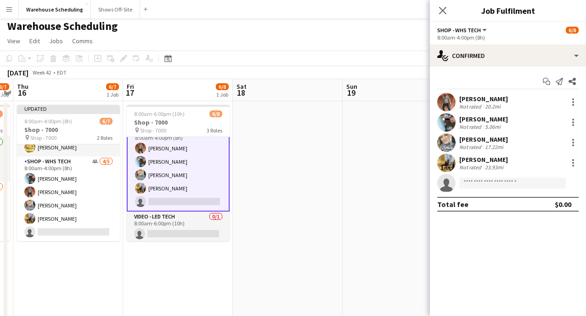
scroll to position [33, 0]
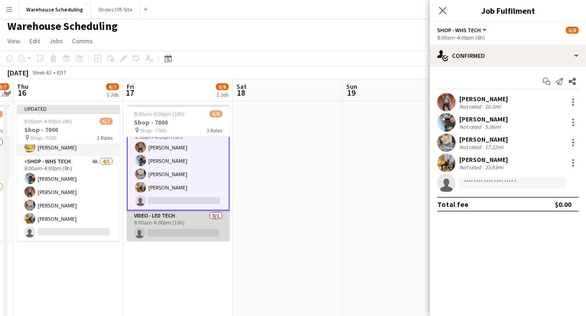
click at [192, 223] on app-card-role "Video - LED Tech 0/1 8:00am-6:00pm (10h) single-neutral-actions" at bounding box center [178, 225] width 103 height 31
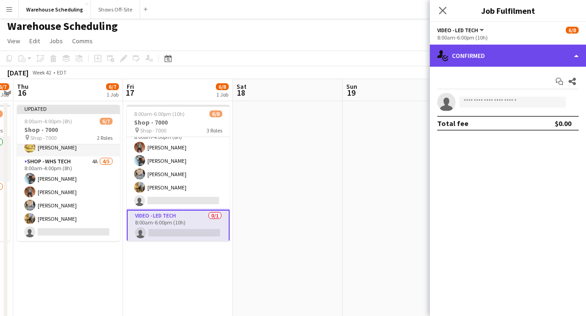
click at [509, 47] on div "single-neutral-actions-check-2 Confirmed" at bounding box center [508, 56] width 156 height 22
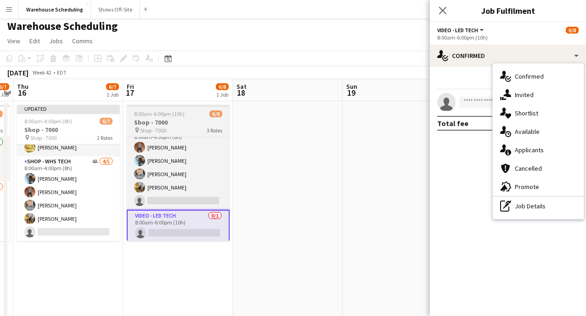
click at [186, 117] on app-job-card "8:00am-6:00pm (10h) 6/8 Shop - 7000 pin Shop - 7000 3 Roles Shop - WHS Lead [DA…" at bounding box center [178, 173] width 103 height 136
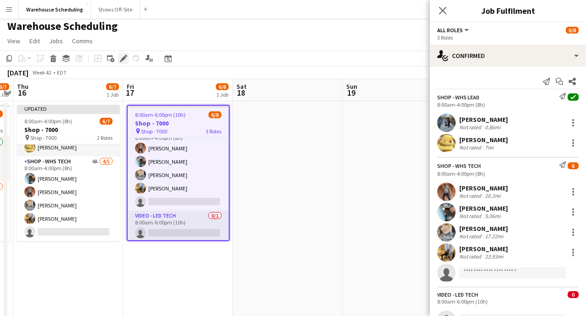
click at [119, 57] on div "Edit" at bounding box center [123, 58] width 11 height 11
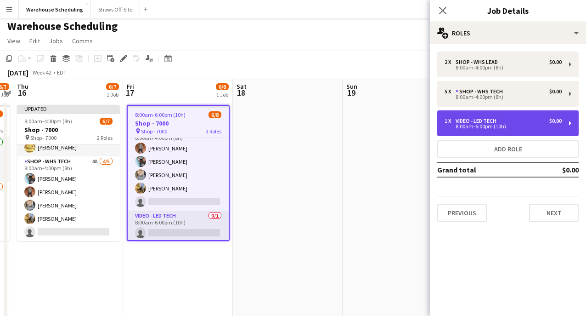
click at [448, 131] on div "1 x Video - LED Tech $0.00 8:00am-6:00pm (10h)" at bounding box center [507, 123] width 141 height 26
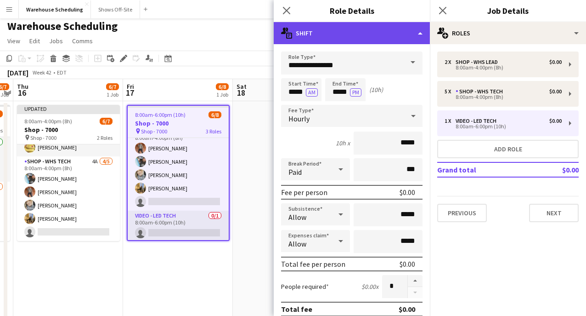
click at [359, 37] on div "multiple-actions-text Shift" at bounding box center [352, 33] width 156 height 22
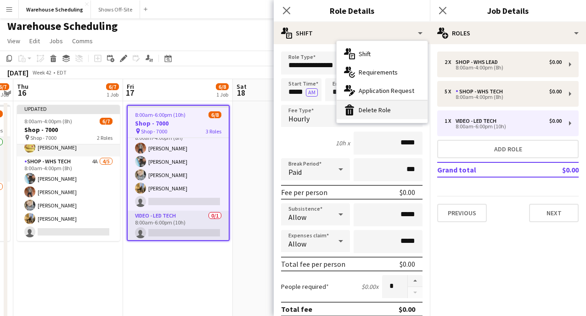
click at [378, 106] on div "bin-2 Delete Role" at bounding box center [382, 110] width 91 height 18
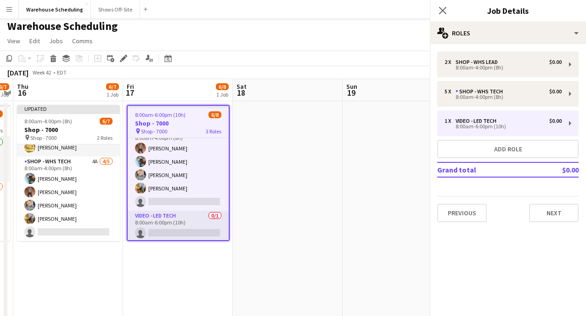
scroll to position [34, 0]
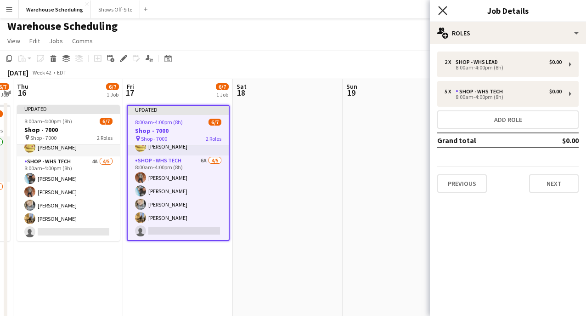
click at [441, 11] on icon at bounding box center [442, 10] width 9 height 9
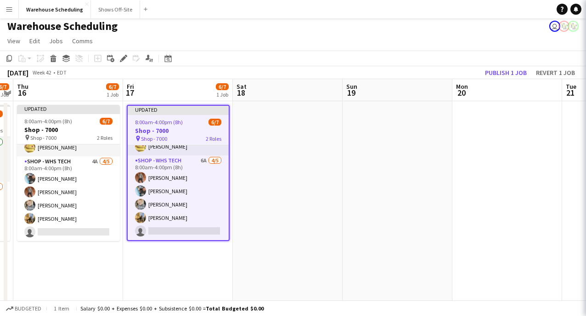
click at [405, 149] on app-date-cell at bounding box center [398, 250] width 110 height 298
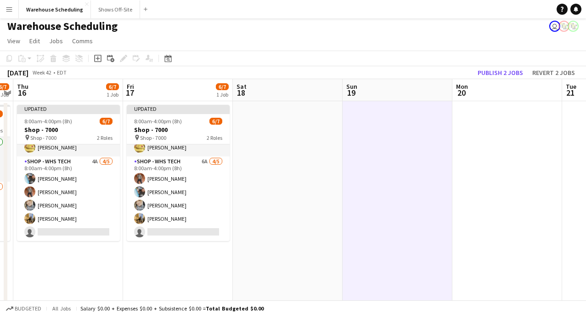
scroll to position [33, 0]
click at [492, 73] on button "Publish 2 jobs" at bounding box center [500, 73] width 53 height 12
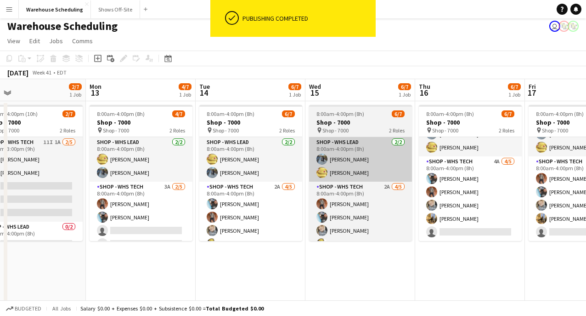
scroll to position [0, 230]
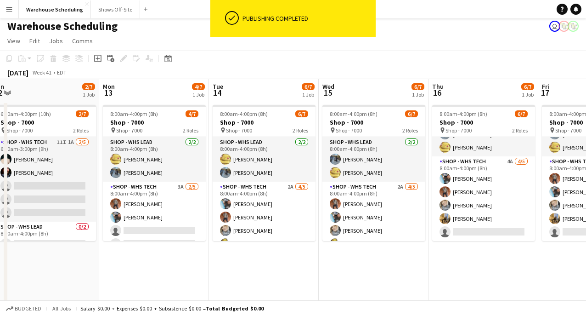
click at [155, 257] on app-date-cell "8:00am-4:00pm (8h) 4/7 Shop - 7000 pin Shop - 7000 2 Roles Shop - WHS Lead [DAT…" at bounding box center [154, 250] width 110 height 298
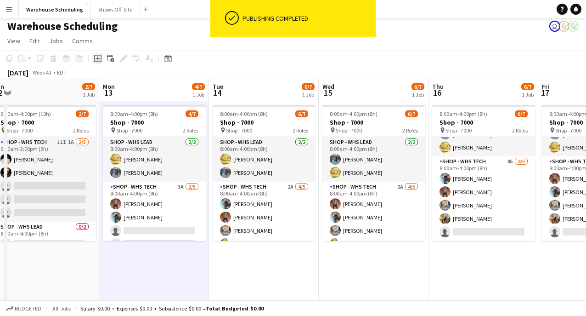
click at [100, 56] on icon "Add job" at bounding box center [97, 58] width 7 height 7
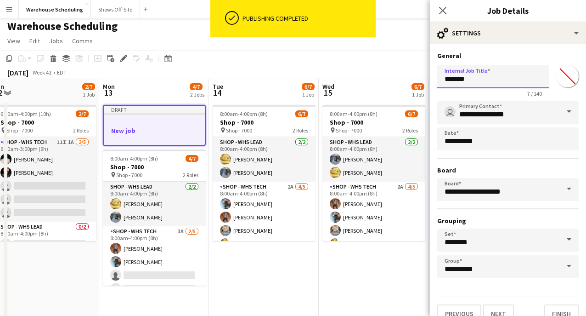
drag, startPoint x: 487, startPoint y: 79, endPoint x: 372, endPoint y: 79, distance: 114.9
click at [372, 79] on body "ok-circled Publishing completed Menu Boards Boards Boards All jobs Status Workf…" at bounding box center [293, 300] width 586 height 607
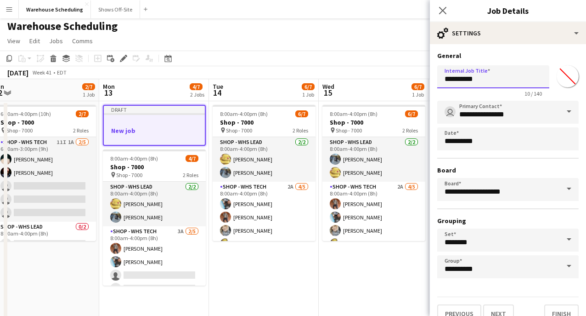
type input "**********"
click at [506, 120] on input "**********" at bounding box center [507, 112] width 141 height 23
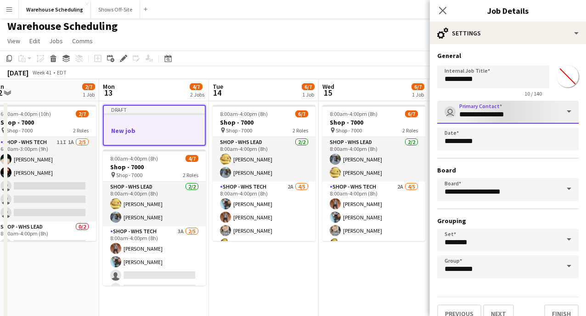
click at [531, 117] on input "**********" at bounding box center [507, 112] width 141 height 23
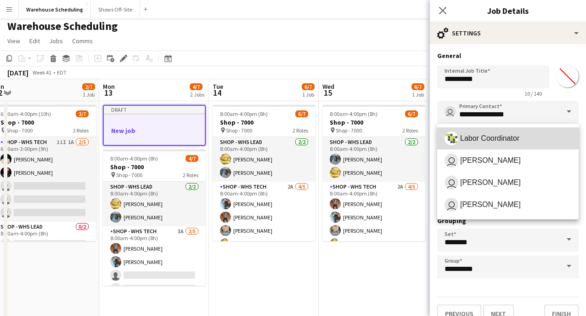
click at [525, 147] on mat-option "Labor Coordinator" at bounding box center [507, 138] width 141 height 22
type input "**********"
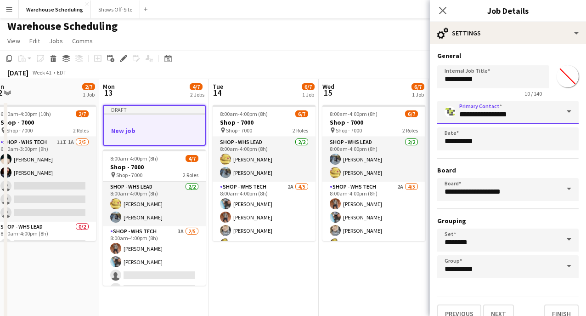
scroll to position [14, 0]
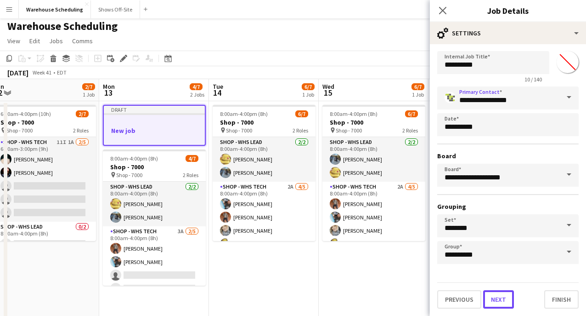
click at [502, 298] on button "Next" at bounding box center [498, 299] width 31 height 18
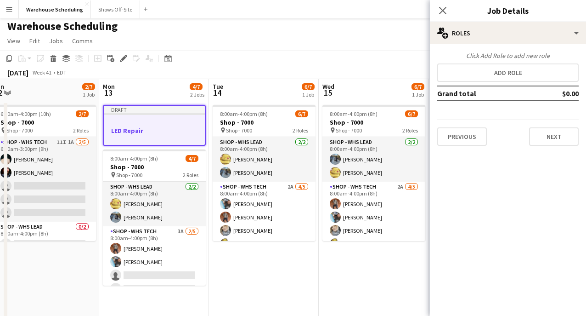
click at [479, 88] on td "Grand total" at bounding box center [486, 93] width 98 height 15
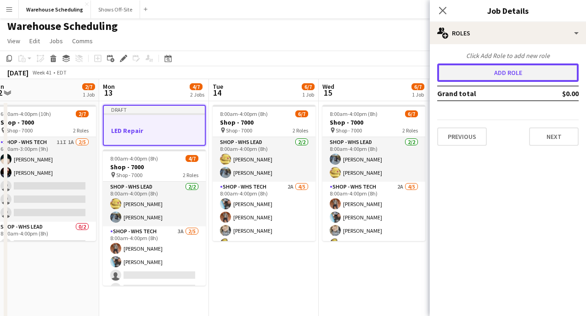
click at [478, 79] on button "Add role" at bounding box center [507, 72] width 141 height 18
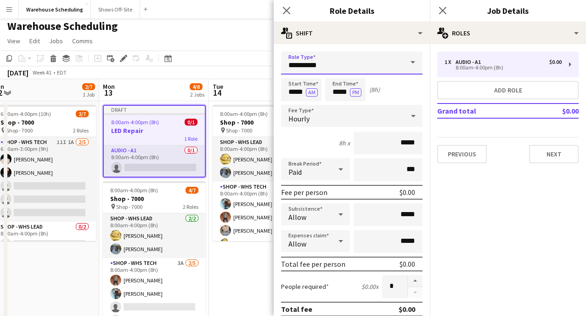
drag, startPoint x: 356, startPoint y: 72, endPoint x: 209, endPoint y: 67, distance: 146.2
click at [209, 67] on body "Menu Boards Boards Boards All jobs Status Workforce Workforce My Workforce Recr…" at bounding box center [293, 300] width 586 height 607
type input "*"
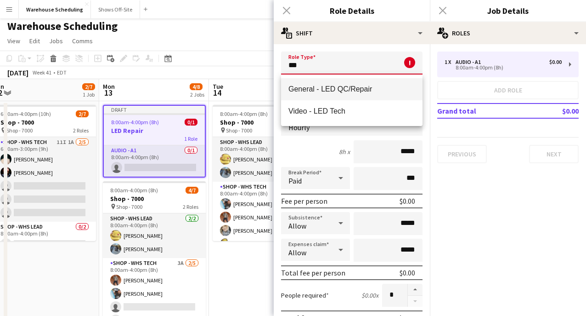
click at [317, 93] on mat-option "General - LED QC/Repair" at bounding box center [351, 89] width 141 height 22
type input "**********"
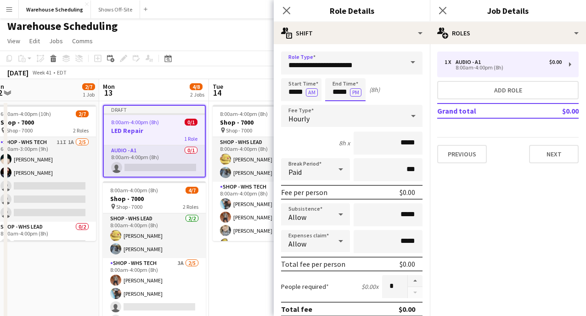
click at [341, 96] on input "*****" at bounding box center [345, 89] width 40 height 23
click at [337, 77] on div at bounding box center [336, 73] width 18 height 9
type input "*****"
click at [337, 77] on div at bounding box center [336, 73] width 18 height 9
click at [286, 11] on icon at bounding box center [286, 10] width 9 height 9
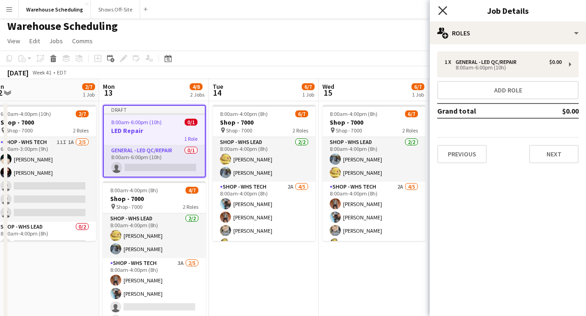
click at [441, 11] on icon "Close pop-in" at bounding box center [442, 10] width 9 height 9
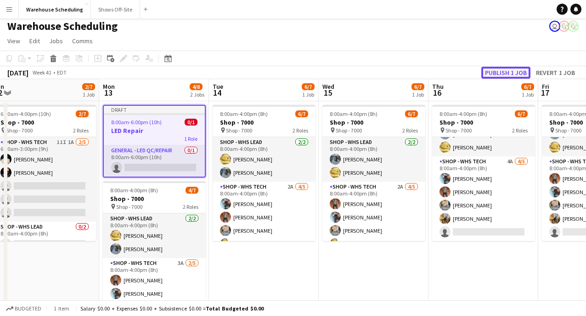
click at [501, 68] on button "Publish 1 job" at bounding box center [505, 73] width 49 height 12
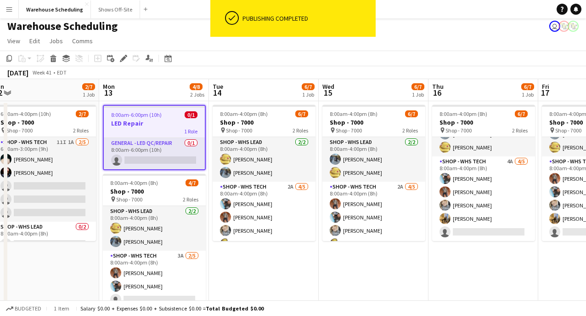
click at [266, 286] on app-date-cell "8:00am-4:00pm (8h) 6/7 Shop - 7000 pin Shop - 7000 2 Roles Shop - WHS Lead [DAT…" at bounding box center [264, 250] width 110 height 298
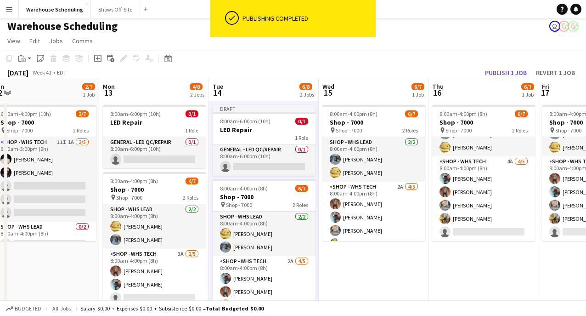
click at [392, 278] on app-date-cell "8:00am-4:00pm (8h) 6/7 Shop - 7000 pin Shop - 7000 2 Roles Shop - WHS Lead [DAT…" at bounding box center [374, 250] width 110 height 298
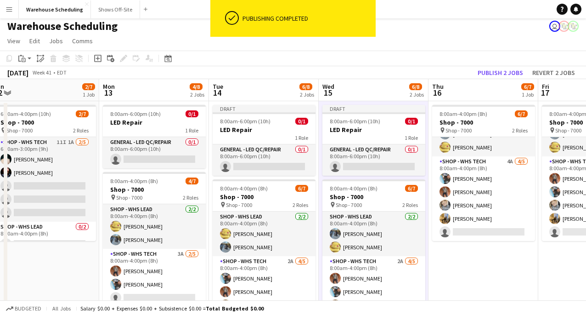
click at [480, 282] on app-date-cell "8:00am-4:00pm (8h) 6/7 Shop - 7000 pin Shop - 7000 2 Roles Shop - WHS Lead [DAT…" at bounding box center [484, 250] width 110 height 298
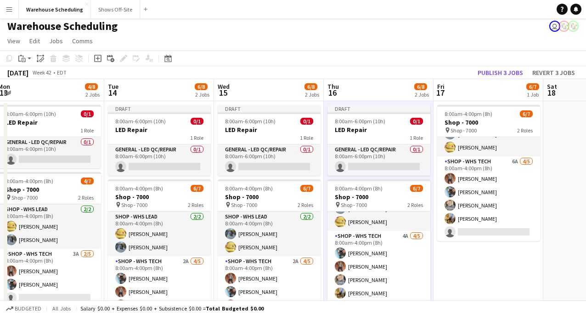
click at [491, 281] on app-date-cell "8:00am-4:00pm (8h) 6/7 Shop - 7000 pin Shop - 7000 2 Roles Shop - WHS Lead [DAT…" at bounding box center [489, 250] width 110 height 298
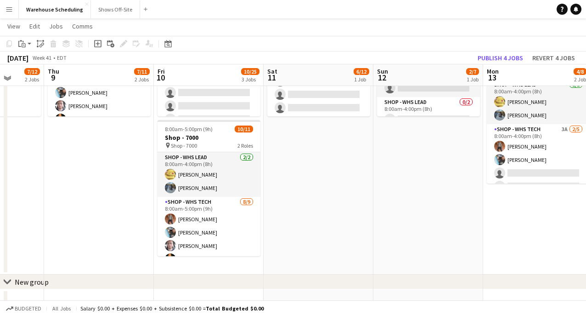
scroll to position [126, 0]
click at [219, 264] on app-date-cell "6:00am-11:00pm (17h) 0/12 Shop - 7000 pin Shop - 7000 2 Roles Shop - WHS Lead 0…" at bounding box center [209, 126] width 110 height 298
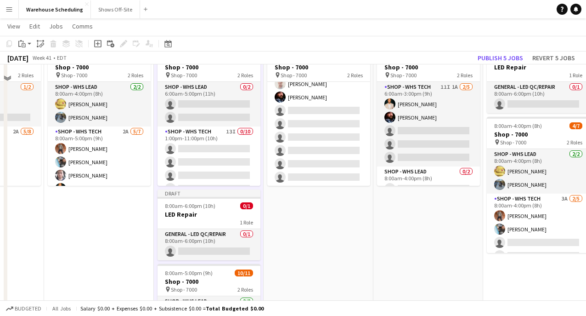
scroll to position [35, 0]
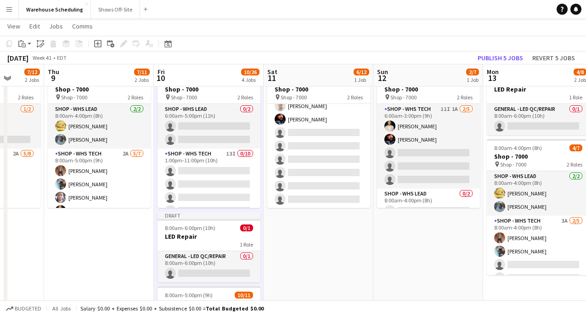
click at [339, 235] on app-date-cell "6:00am-5:00pm (11h) 6/12 Shop - 7000 pin Shop - 7000 2 Roles Shop - WHS Lead [D…" at bounding box center [319, 254] width 110 height 373
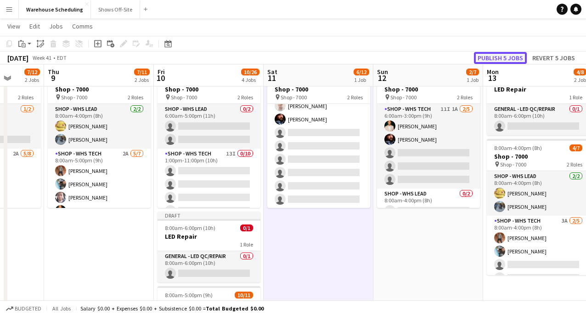
click at [508, 57] on button "Publish 5 jobs" at bounding box center [500, 58] width 53 height 12
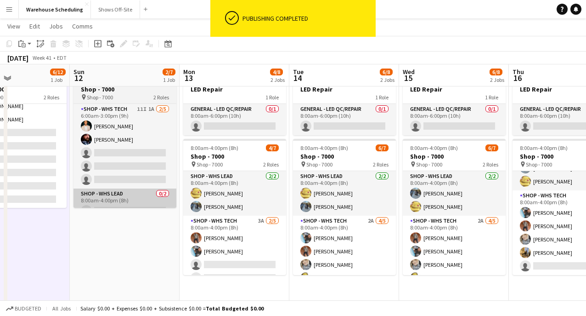
scroll to position [0, 371]
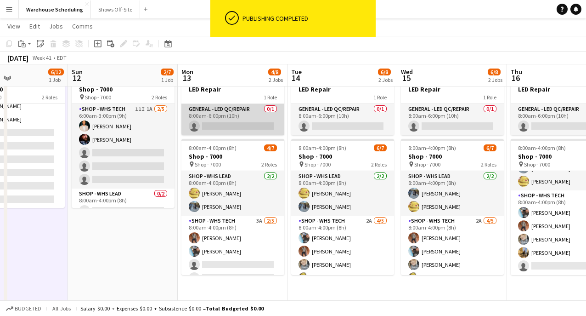
click at [206, 120] on app-card-role "General - LED QC/Repair 0/1 8:00am-6:00pm (10h) single-neutral-actions" at bounding box center [232, 119] width 103 height 31
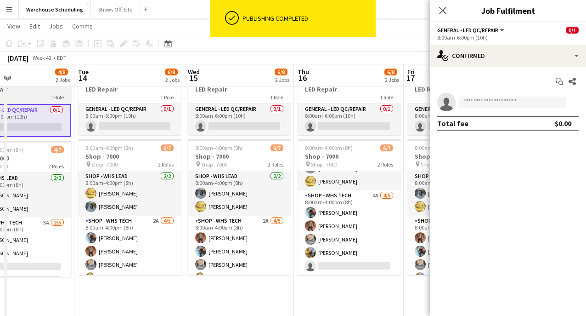
scroll to position [0, 379]
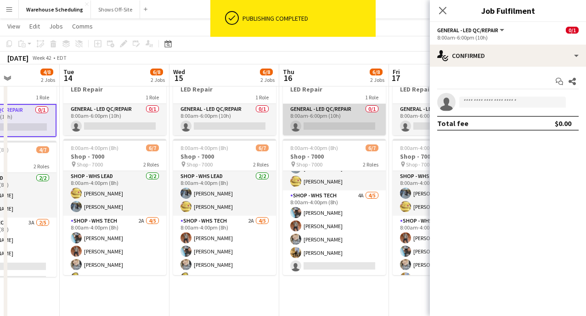
click at [319, 105] on app-card-role "General - LED QC/Repair 0/1 8:00am-6:00pm (10h) single-neutral-actions" at bounding box center [334, 119] width 103 height 31
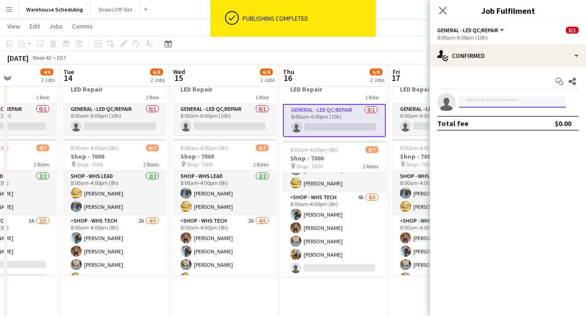
click at [499, 99] on input at bounding box center [512, 101] width 107 height 11
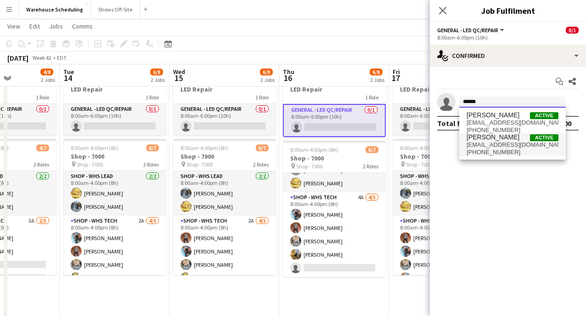
type input "******"
click at [489, 147] on span "[EMAIL_ADDRESS][DOMAIN_NAME]" at bounding box center [513, 144] width 92 height 7
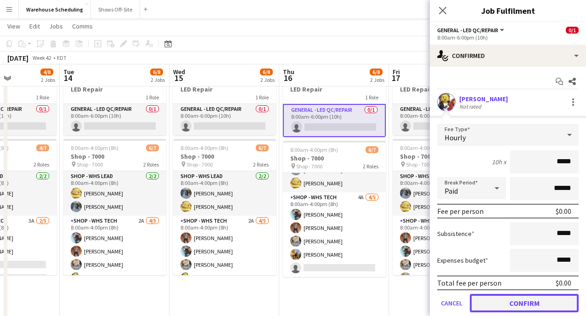
click at [519, 294] on button "Confirm" at bounding box center [524, 303] width 109 height 18
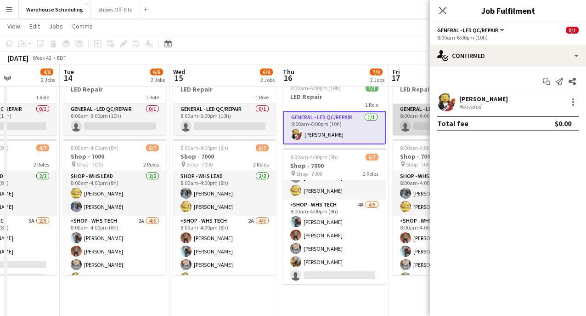
click at [416, 124] on app-card-role "General - LED QC/Repair 0/1 8:00am-6:00pm (10h) single-neutral-actions" at bounding box center [444, 119] width 103 height 31
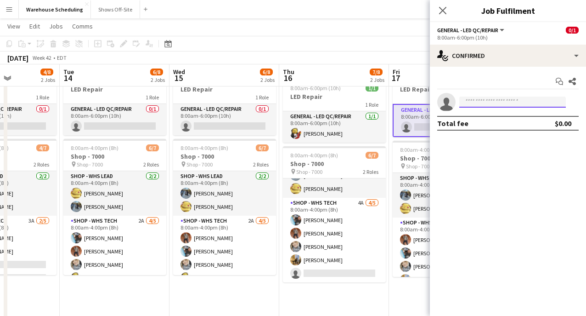
click at [492, 100] on input at bounding box center [512, 101] width 107 height 11
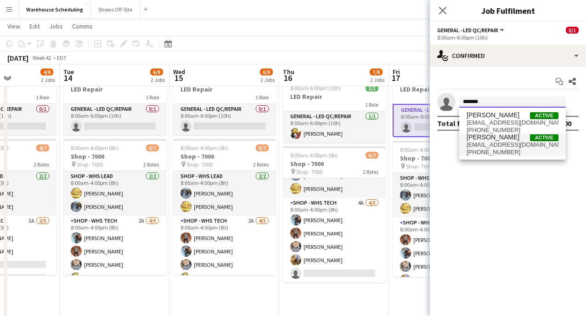
type input "*******"
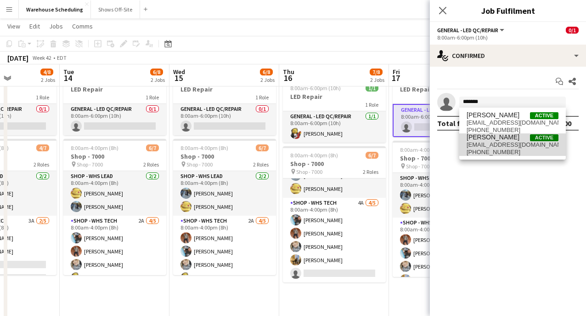
click at [514, 146] on span "[EMAIL_ADDRESS][DOMAIN_NAME]" at bounding box center [513, 144] width 92 height 7
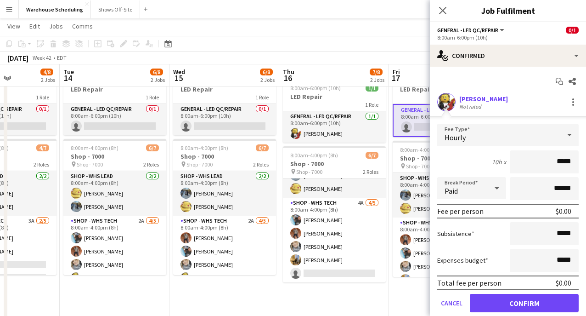
scroll to position [31, 0]
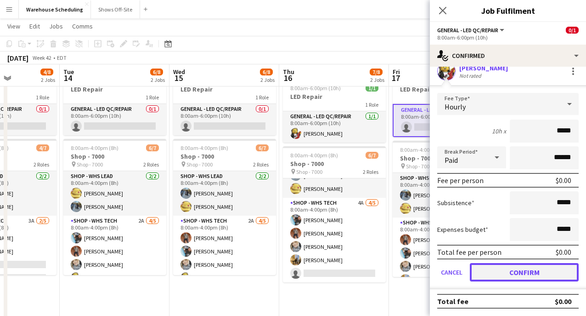
click at [535, 269] on button "Confirm" at bounding box center [524, 272] width 109 height 18
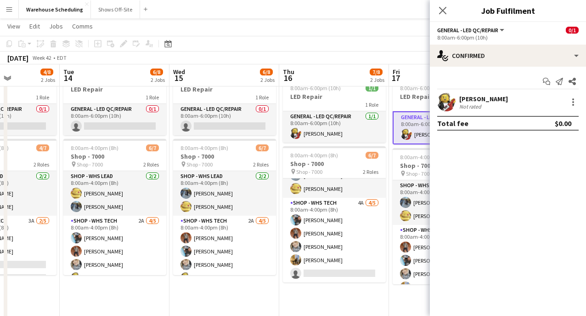
click at [443, 9] on icon at bounding box center [442, 10] width 7 height 7
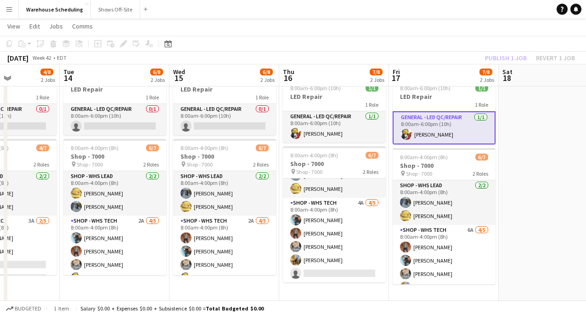
click at [442, 14] on app-navbar "Menu Boards Boards Boards All jobs Status Workforce Workforce My Workforce Recr…" at bounding box center [293, 9] width 586 height 18
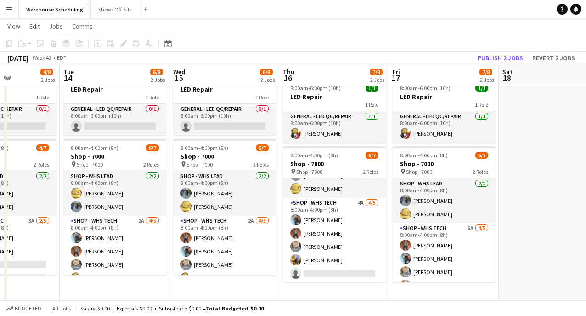
click at [488, 51] on app-toolbar "Copy Paste Paste Command V Paste with crew Command Shift V Paste linked Job [GE…" at bounding box center [293, 44] width 586 height 16
click at [489, 52] on button "Publish 2 jobs" at bounding box center [500, 58] width 53 height 12
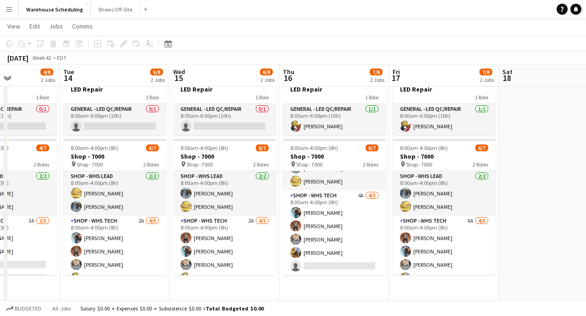
click at [221, 41] on app-toolbar "Copy Paste Paste Command V Paste with crew Command Shift V Paste linked Job [GE…" at bounding box center [293, 44] width 586 height 16
